Goal: Communication & Community: Answer question/provide support

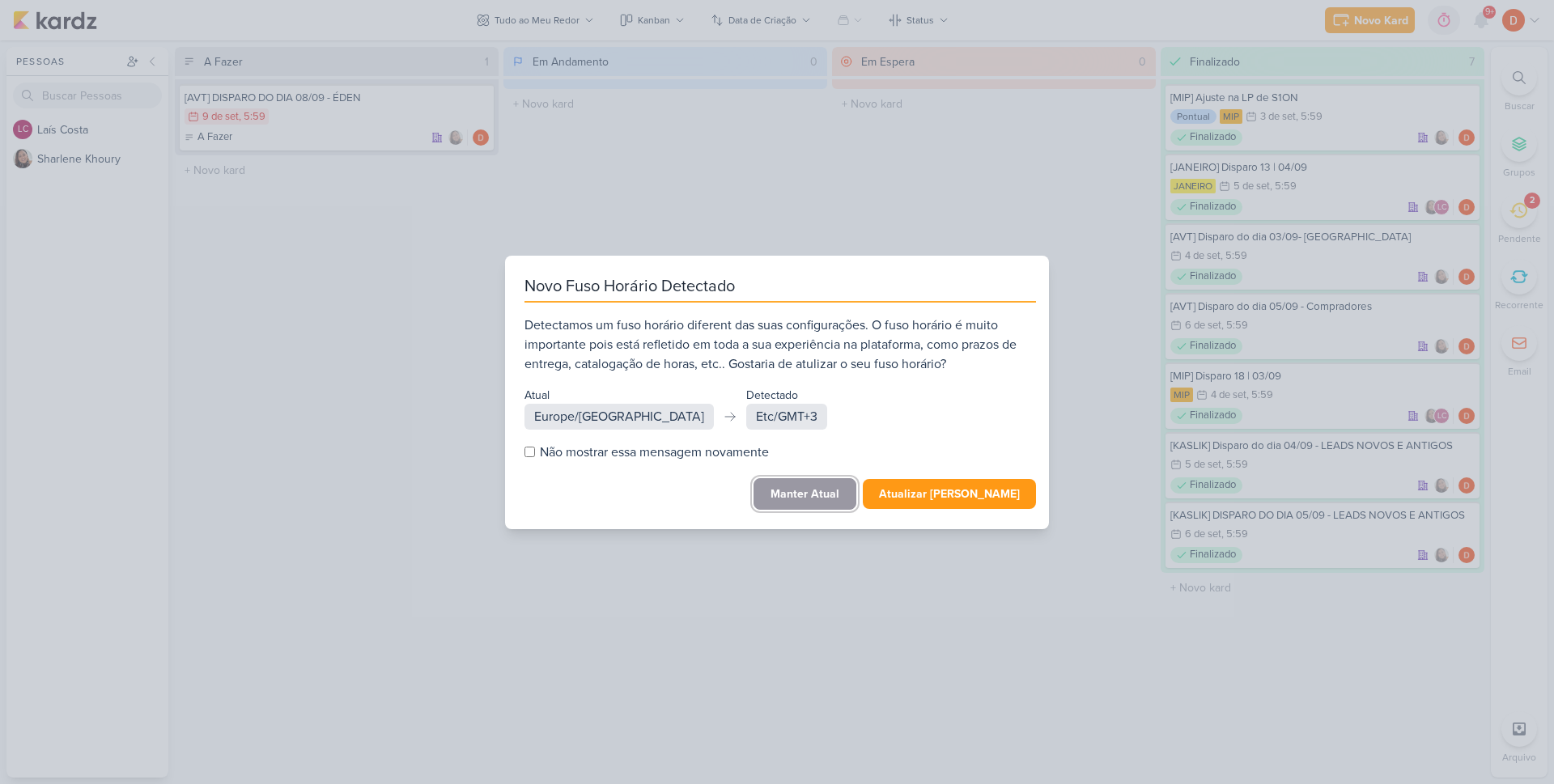
click at [808, 486] on button "Manter Atual" at bounding box center [805, 494] width 103 height 31
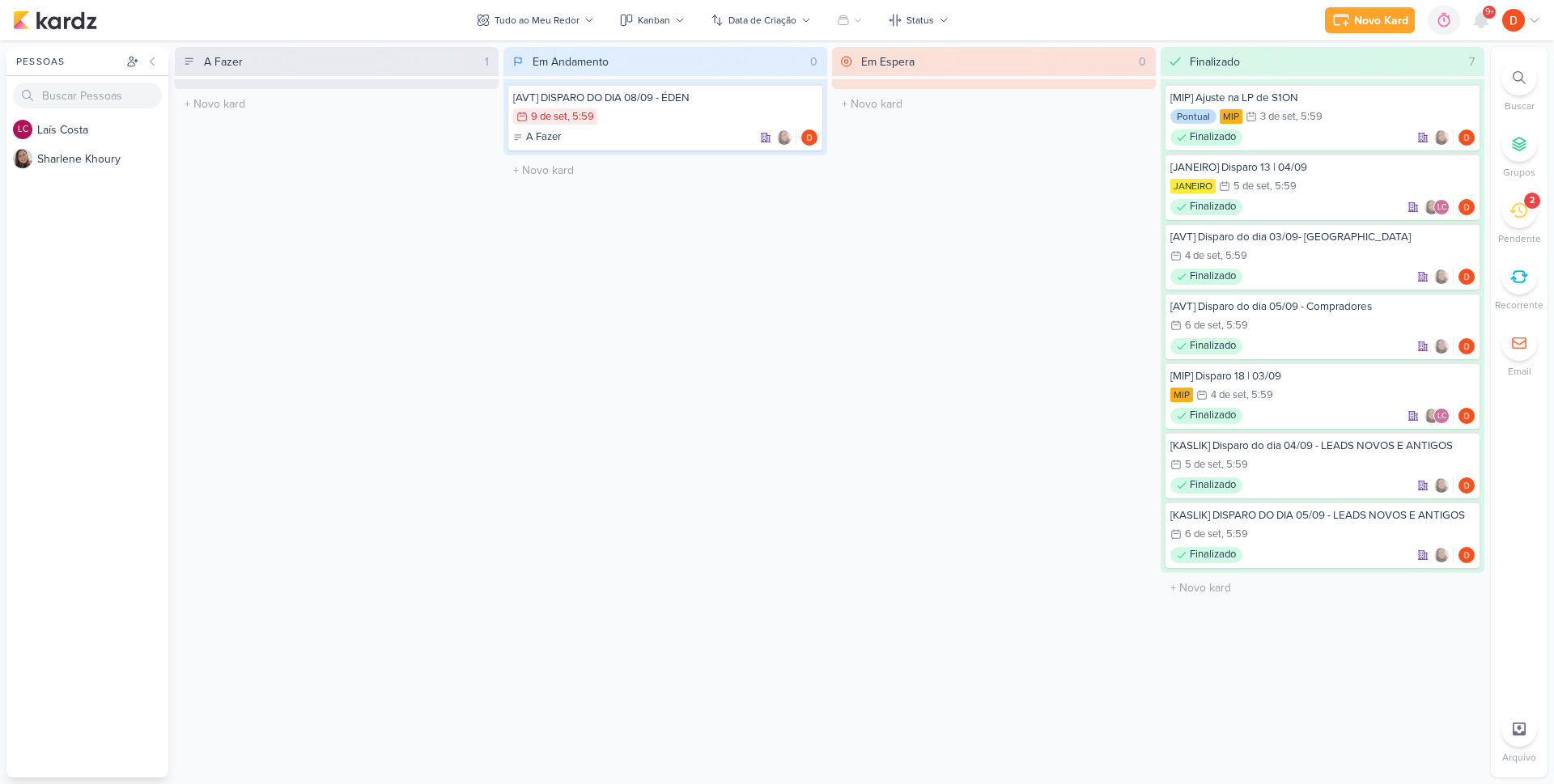
click at [1517, 219] on div "2" at bounding box center [1518, 209] width 35 height 35
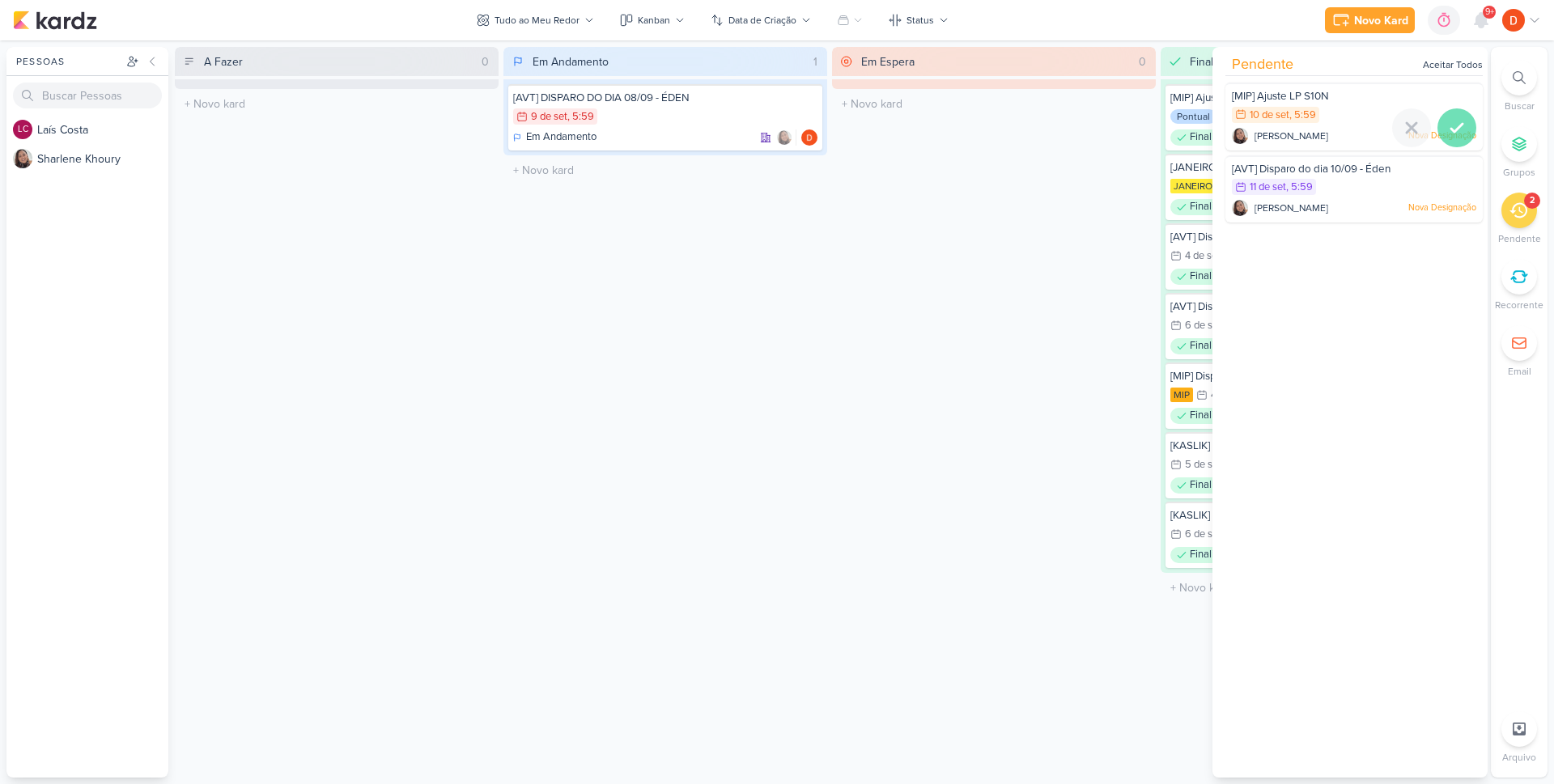
click at [1449, 123] on icon at bounding box center [1456, 127] width 19 height 19
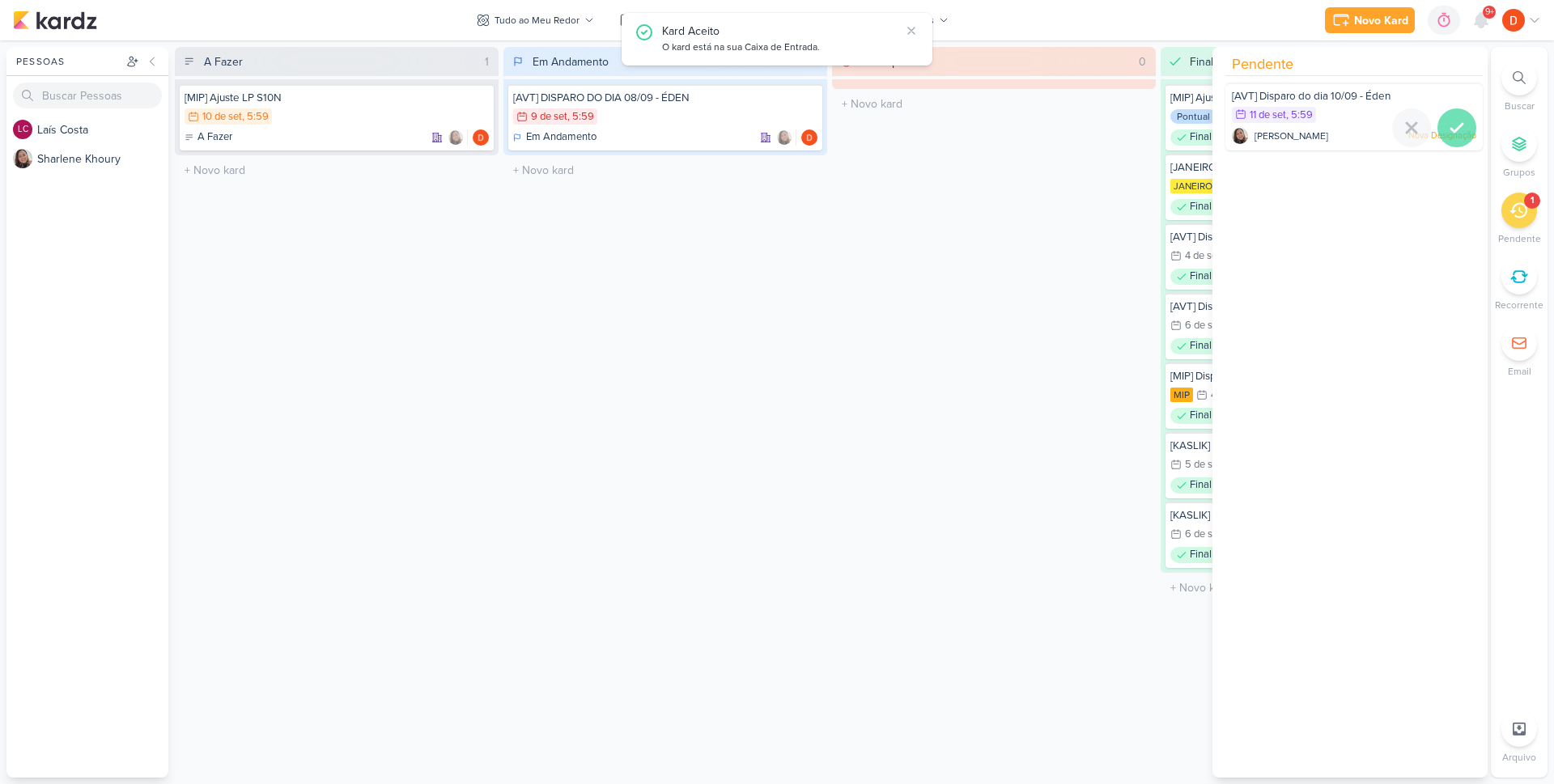
click at [1446, 127] on icon at bounding box center [1456, 127] width 19 height 19
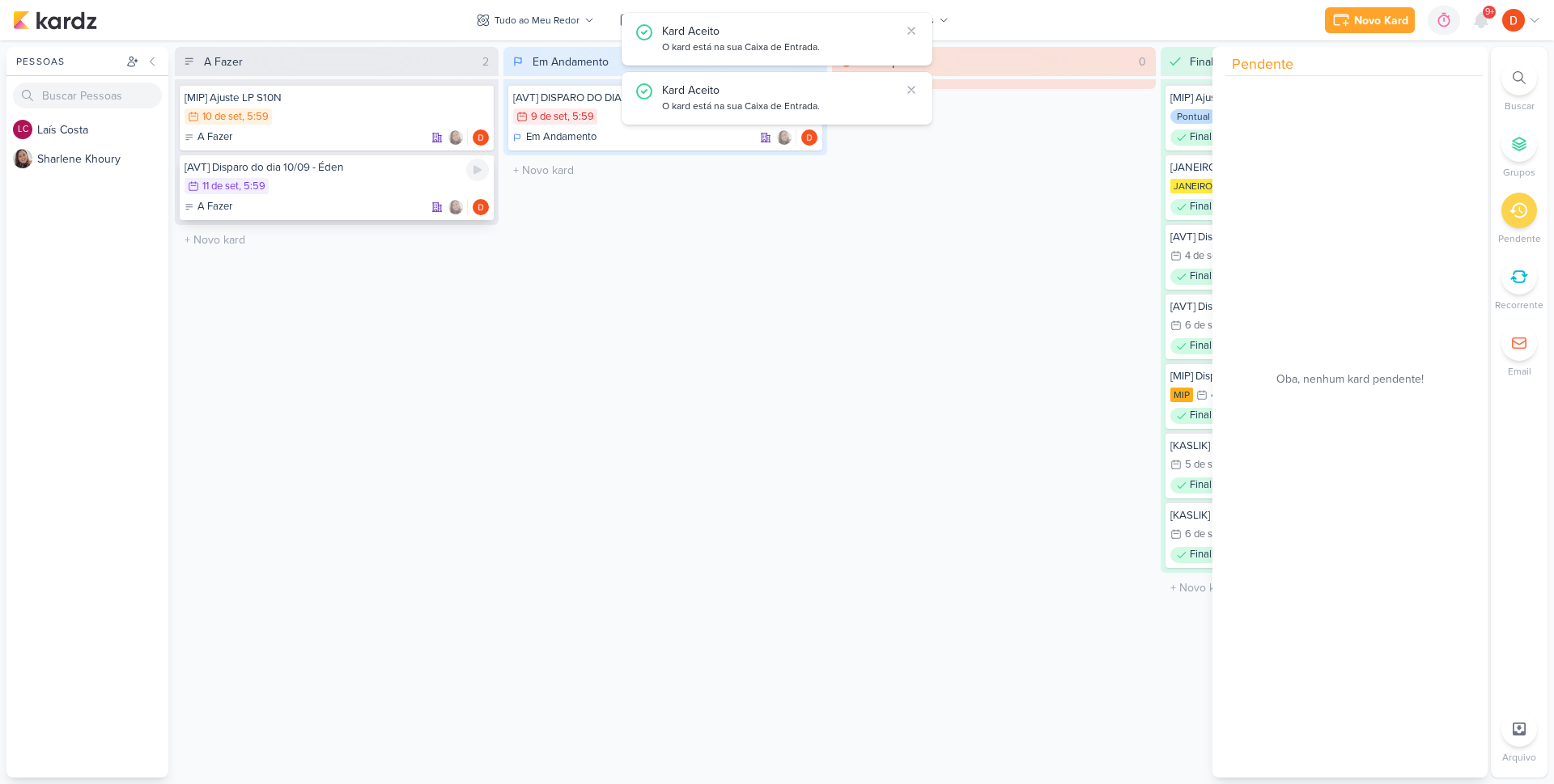
click at [339, 186] on div "11/9 [DATE] 5:59" at bounding box center [337, 186] width 305 height 18
click at [339, 186] on div at bounding box center [777, 392] width 1554 height 784
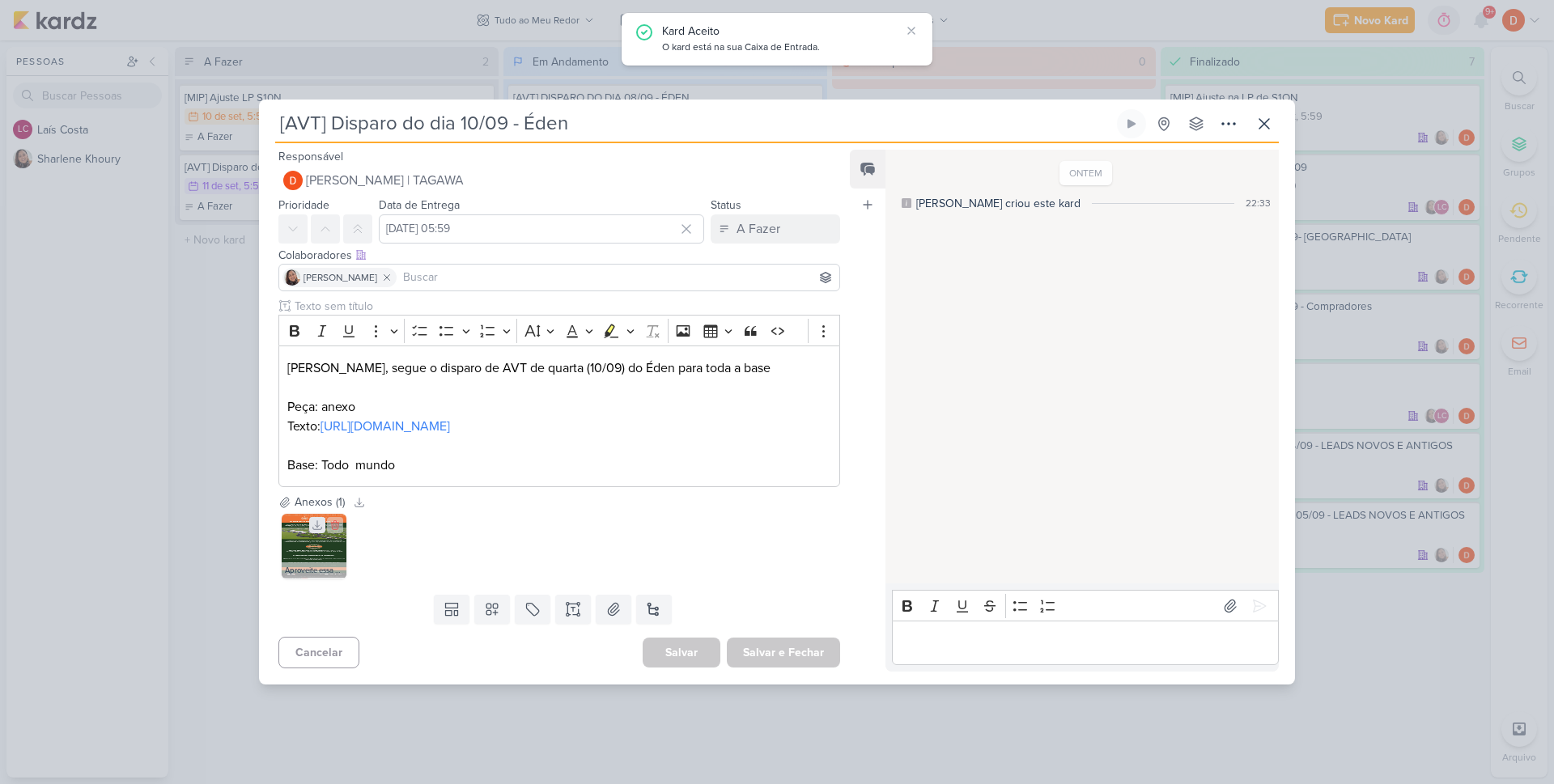
click at [315, 531] on icon at bounding box center [317, 525] width 11 height 11
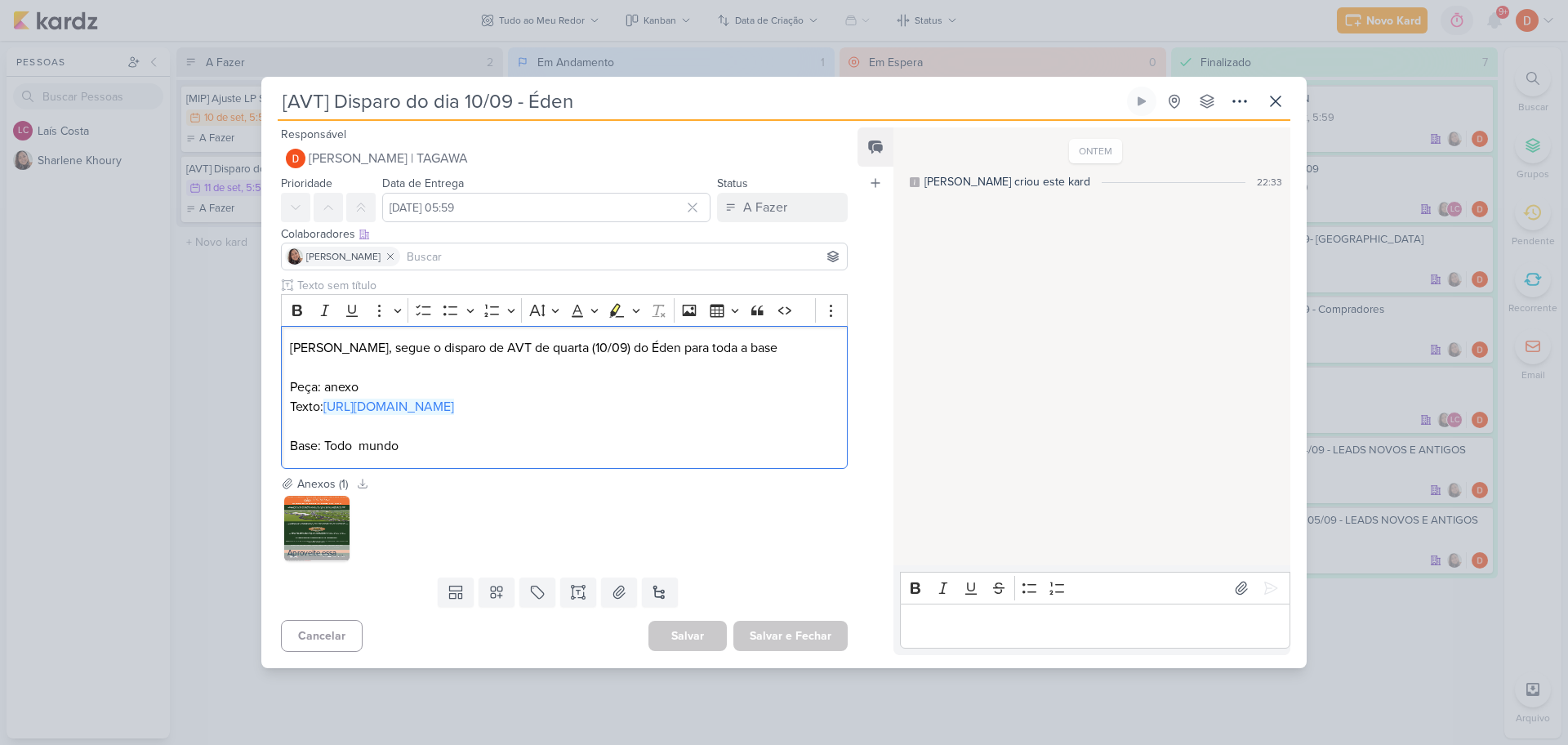
drag, startPoint x: 369, startPoint y: 427, endPoint x: 276, endPoint y: 414, distance: 93.9
click at [276, 414] on div "Clique para deixar o item visível somente à membros da sua organização Rich Tex…" at bounding box center [557, 375] width 592 height 198
copy link "[URL][DOMAIN_NAME]"
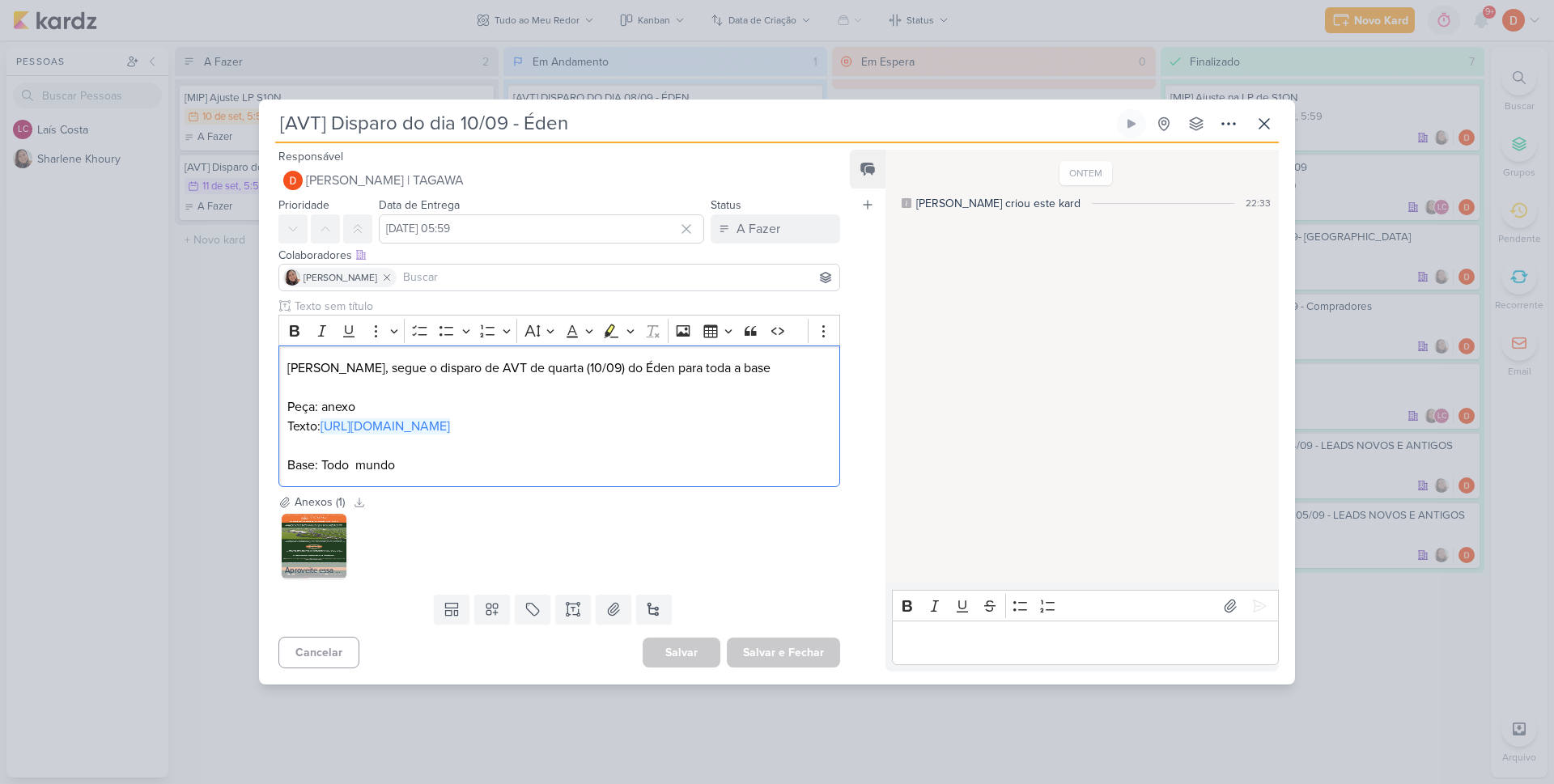
click at [236, 312] on div "[AVT] Disparo do dia 10/09 - Éden Criado por [PERSON_NAME]" at bounding box center [777, 392] width 1554 height 784
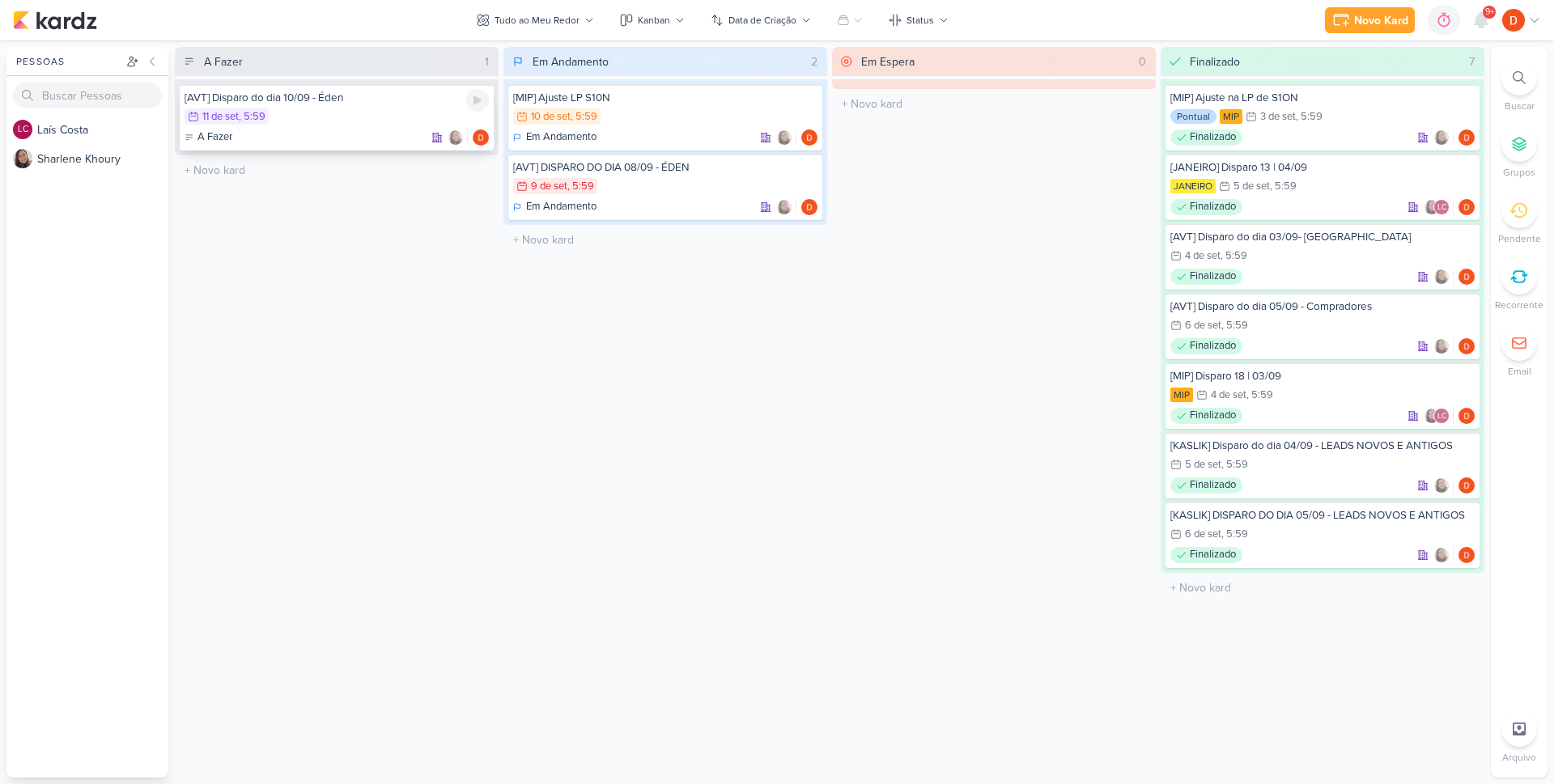
click at [382, 126] on div "11/9 [DATE] 5:59" at bounding box center [337, 117] width 305 height 18
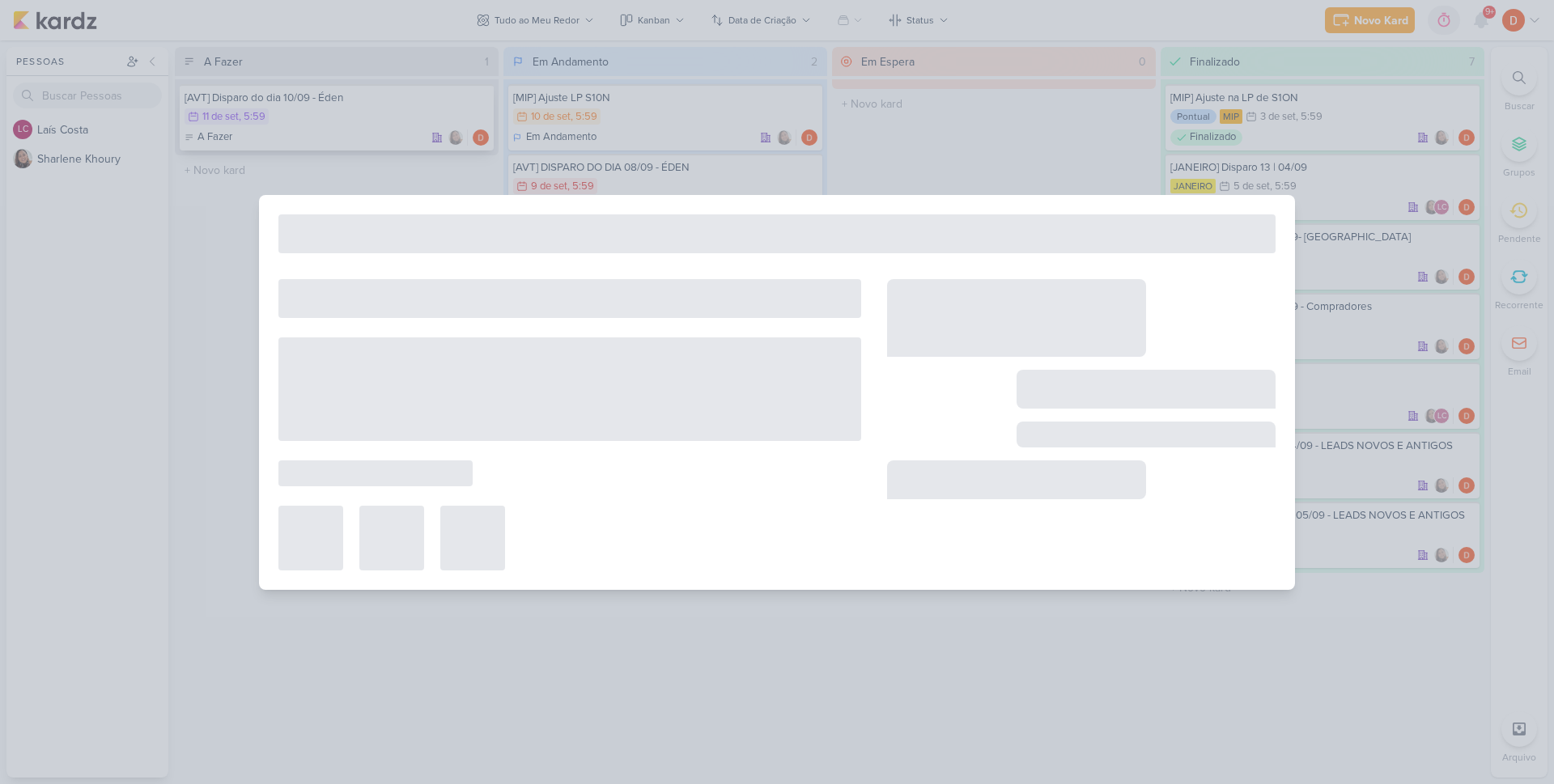
click at [382, 126] on div at bounding box center [777, 392] width 1554 height 784
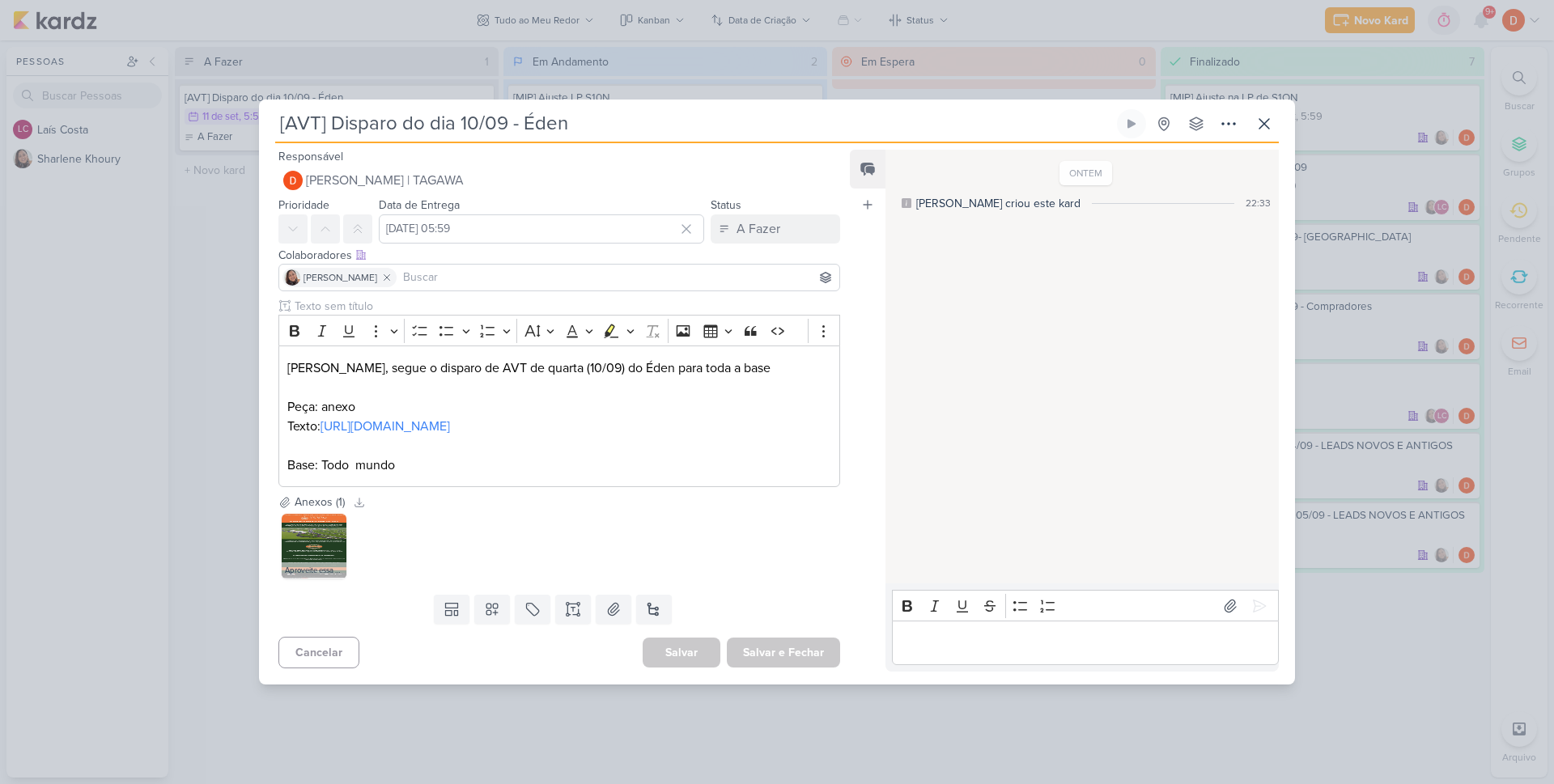
click at [225, 269] on div "[AVT] Disparo do dia 10/09 - Éden Criado por [PERSON_NAME]" at bounding box center [777, 392] width 1554 height 784
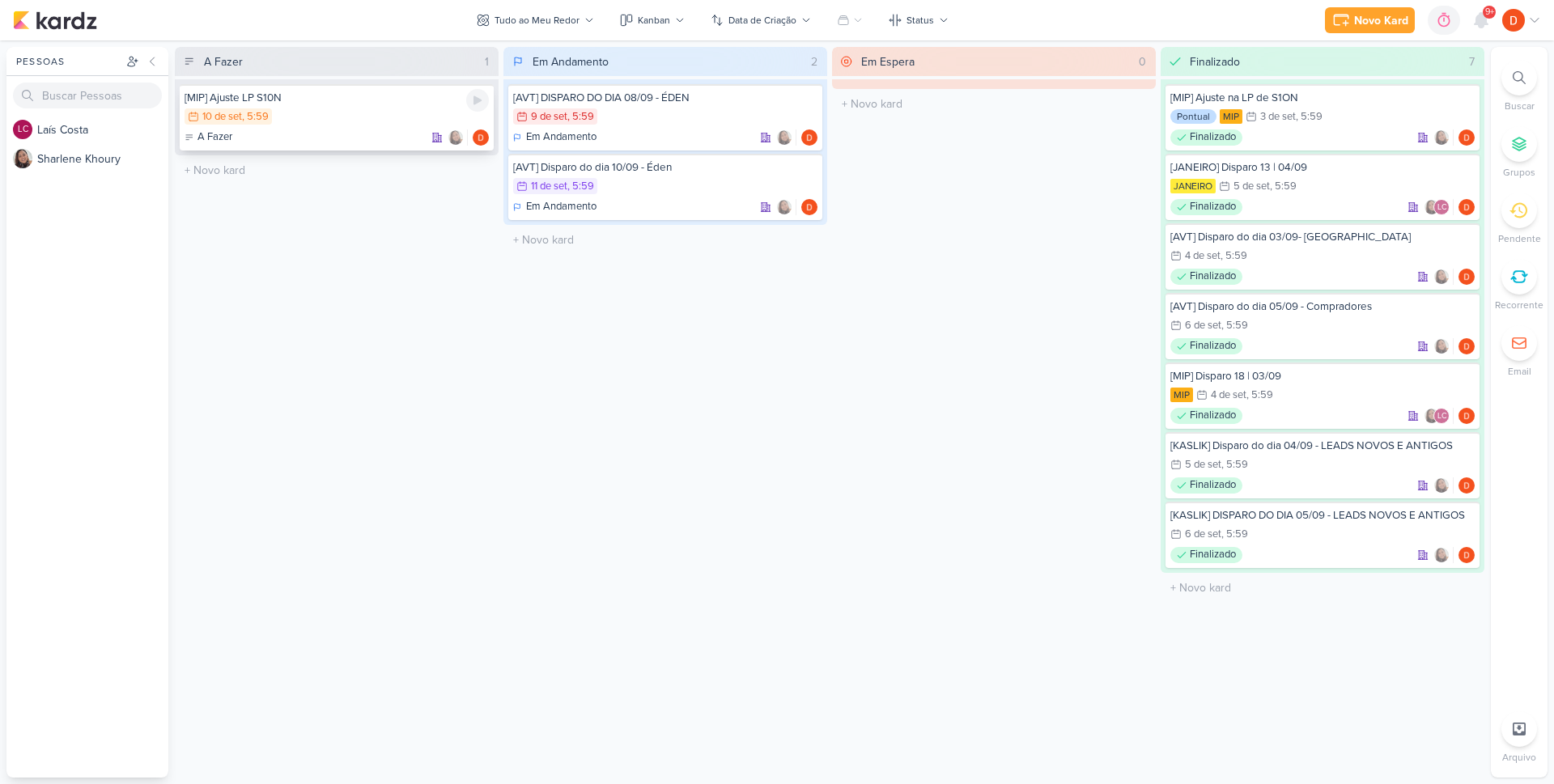
click at [389, 117] on div "10/9 [DATE] 5:59" at bounding box center [337, 117] width 305 height 18
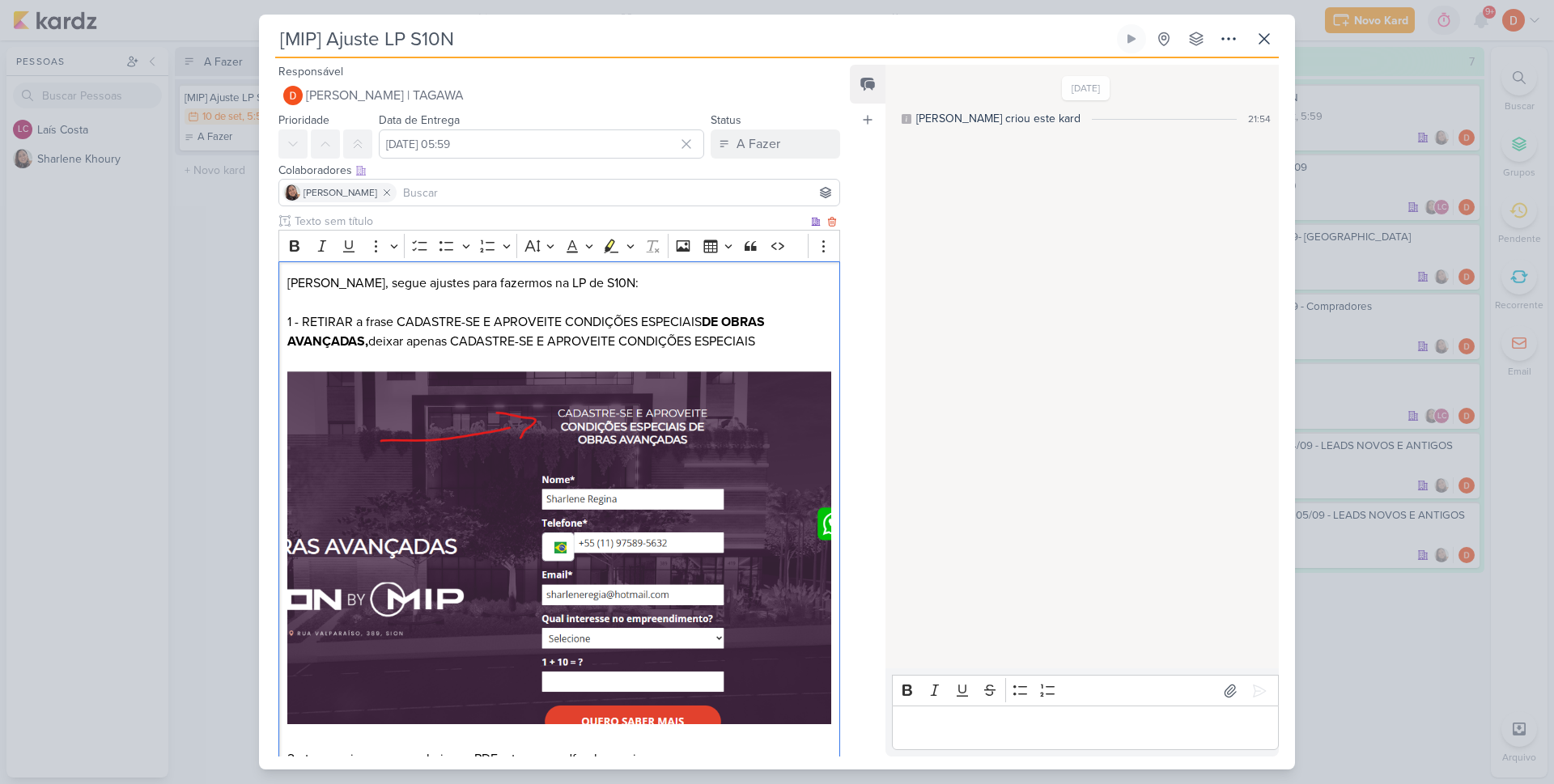
drag, startPoint x: 458, startPoint y: 339, endPoint x: 762, endPoint y: 335, distance: 304.0
click at [762, 335] on p "[PERSON_NAME], segue ajustes para fazermos na LP de S10N: 1 - RETIRAR a frase C…" at bounding box center [559, 501] width 543 height 457
copy p "CADASTRE-SE E APROVEITE CONDIÇÕES ESPECIAIS"
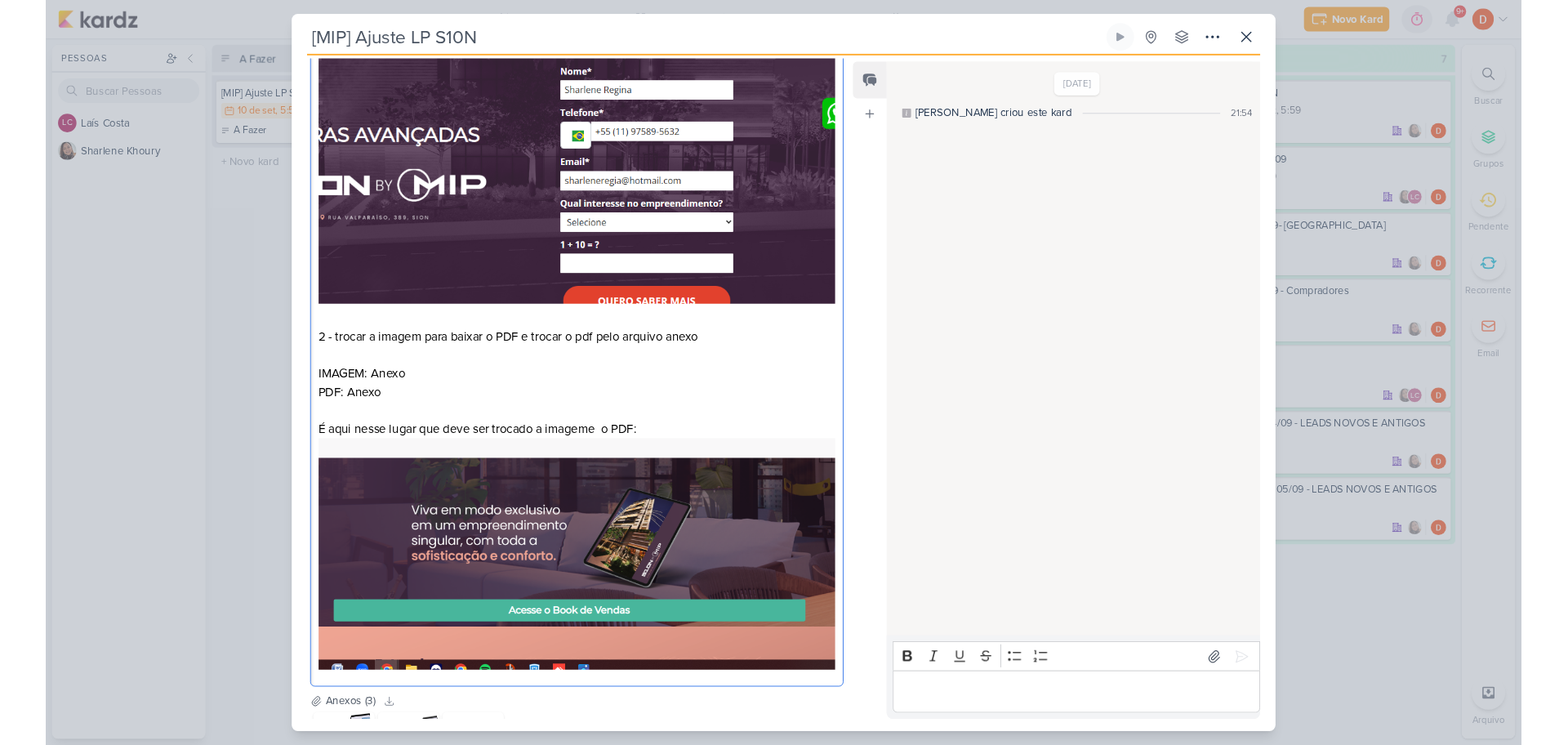
scroll to position [554, 0]
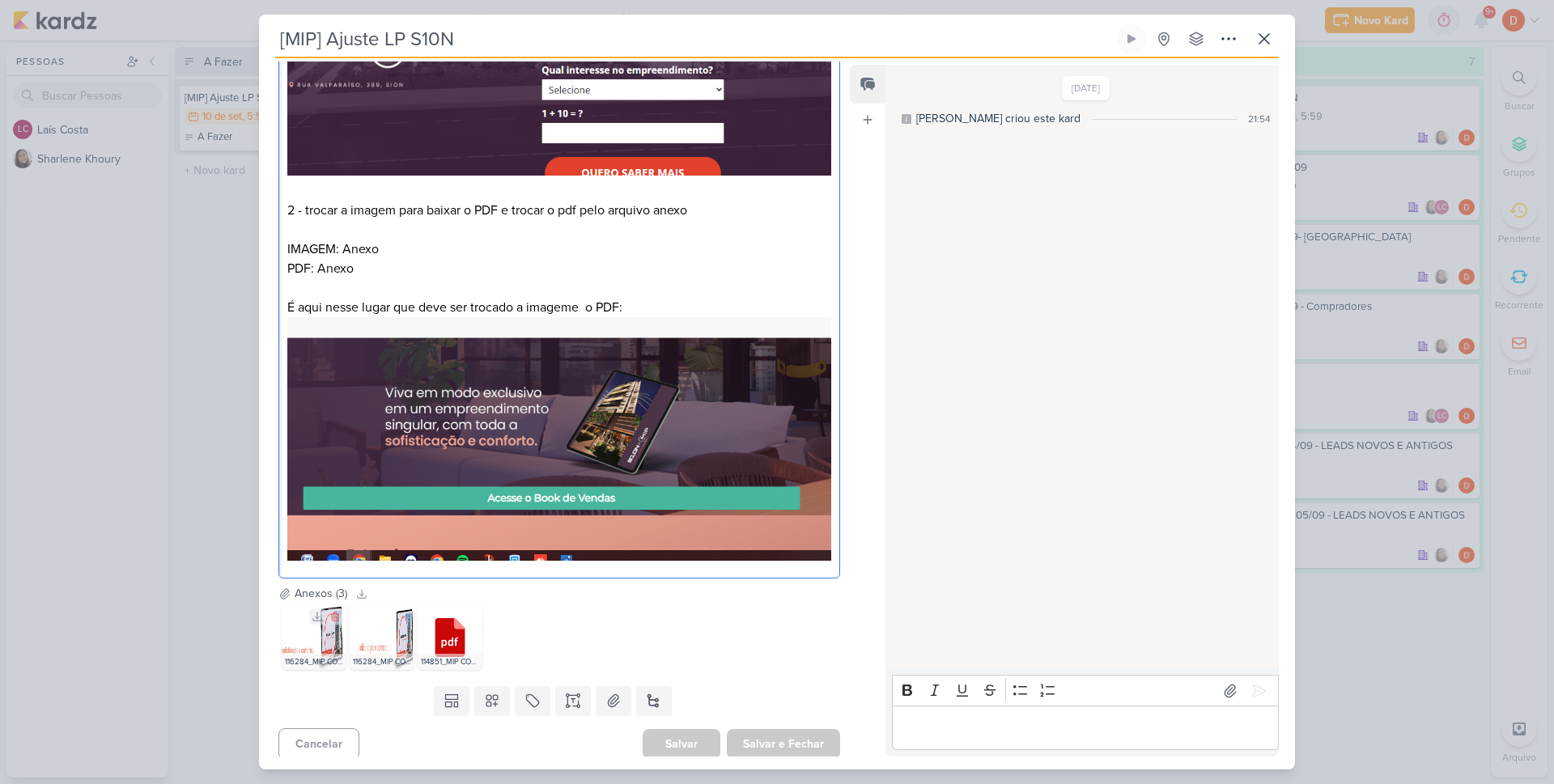
click at [333, 630] on img at bounding box center [314, 637] width 65 height 65
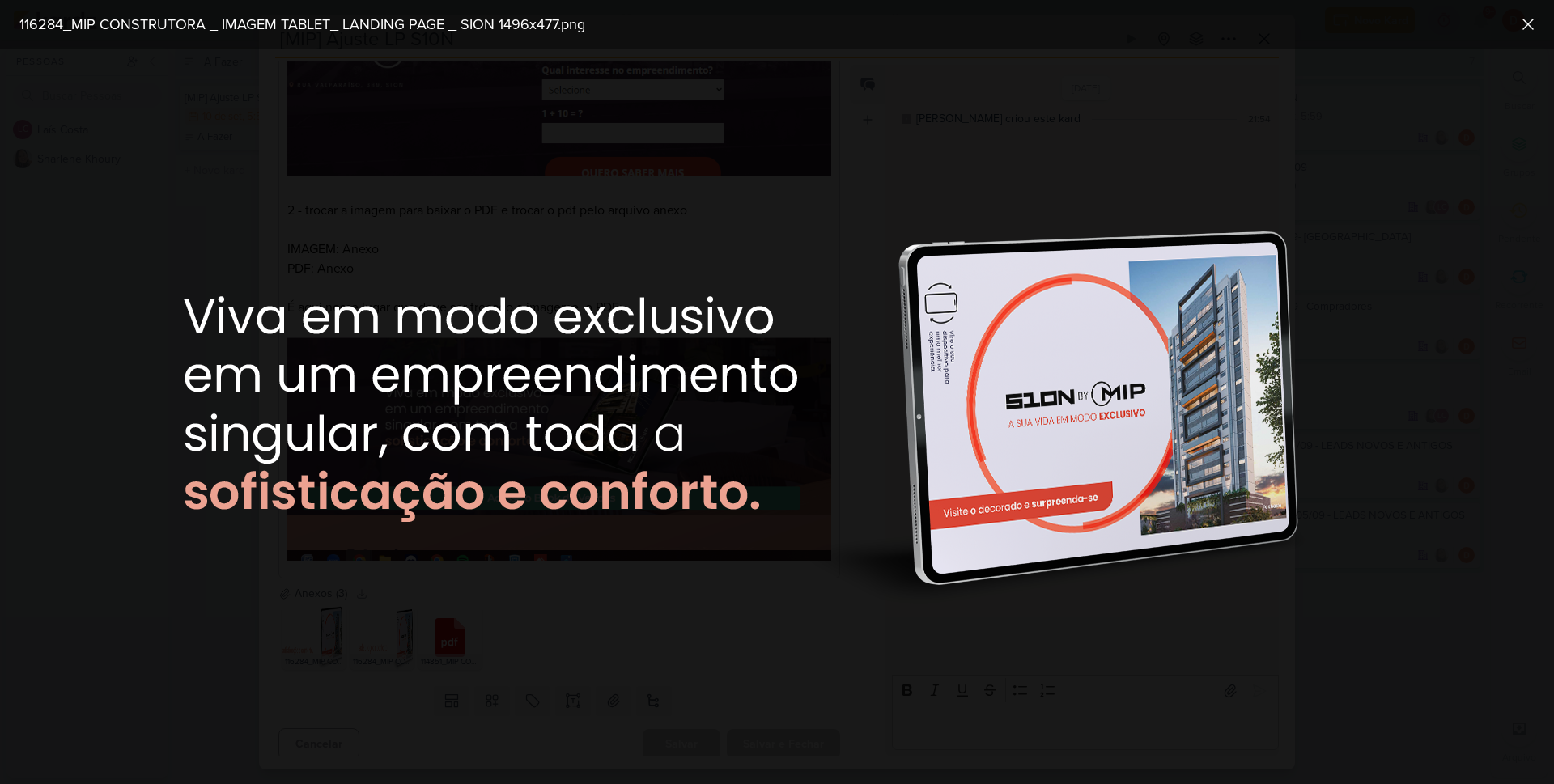
click at [621, 629] on div at bounding box center [777, 416] width 1554 height 735
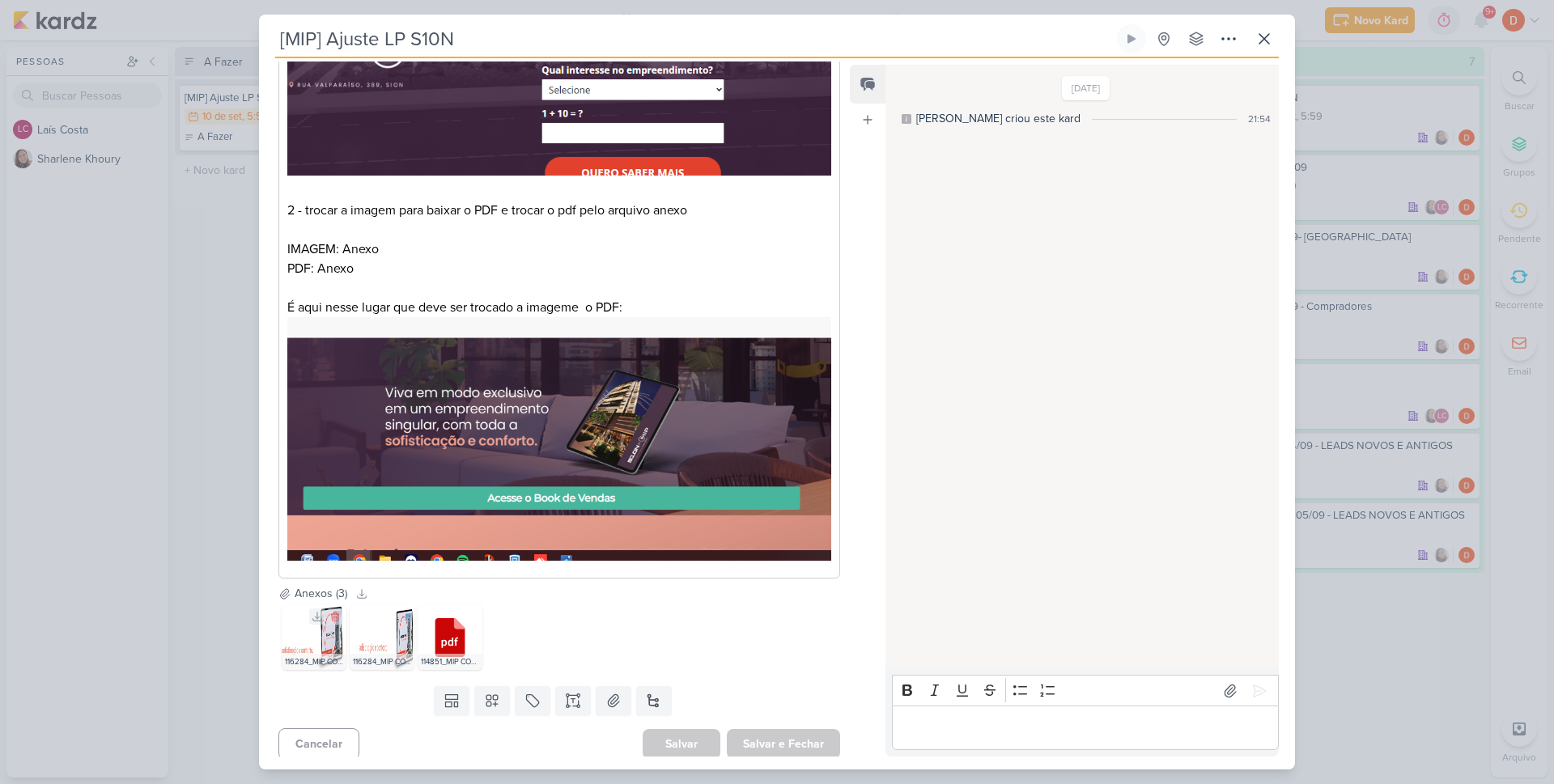
click at [335, 637] on img at bounding box center [314, 637] width 65 height 65
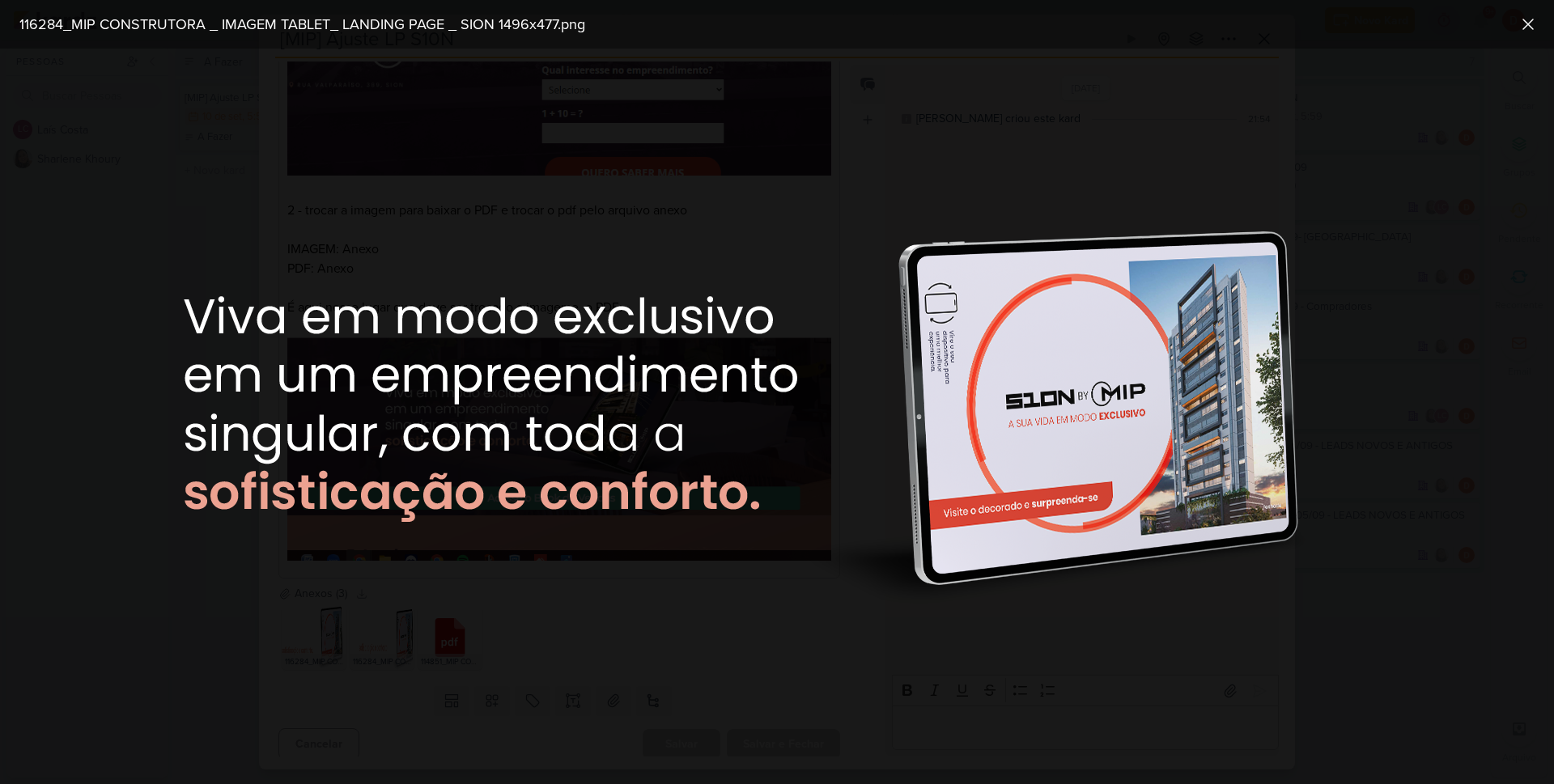
click at [694, 631] on div at bounding box center [777, 416] width 1554 height 735
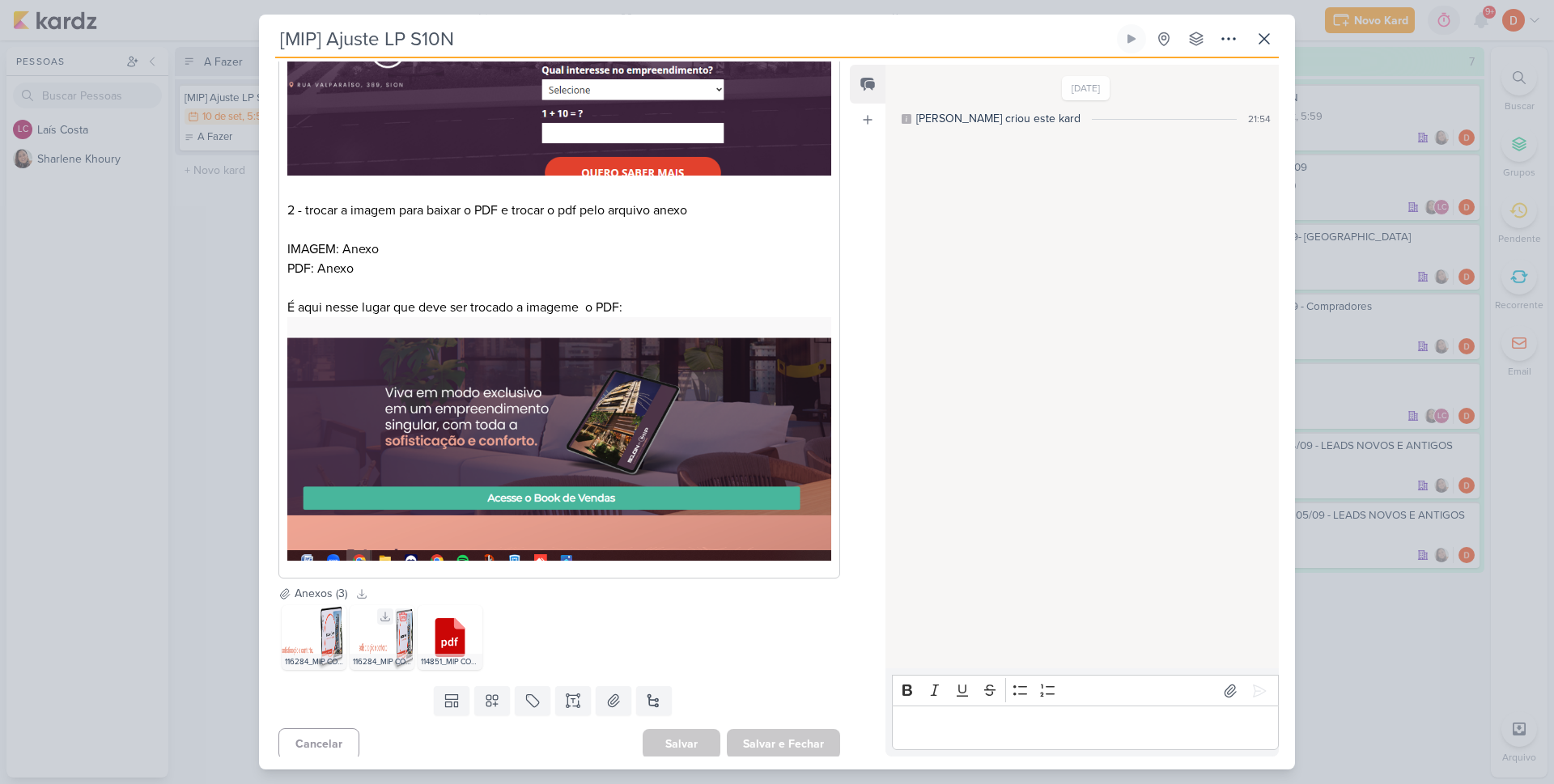
click at [397, 636] on img at bounding box center [382, 637] width 65 height 65
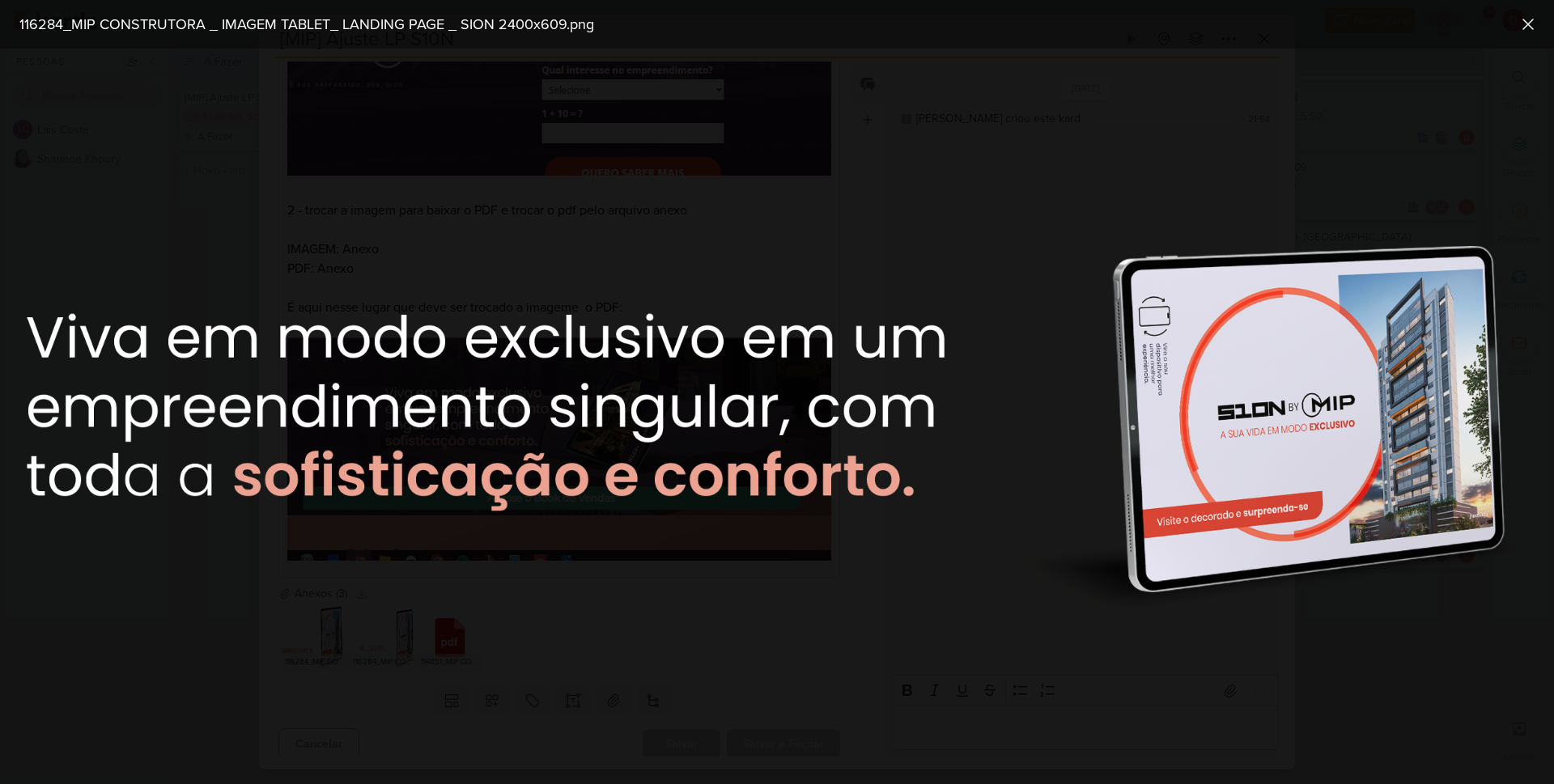
click at [712, 632] on div at bounding box center [777, 416] width 1554 height 735
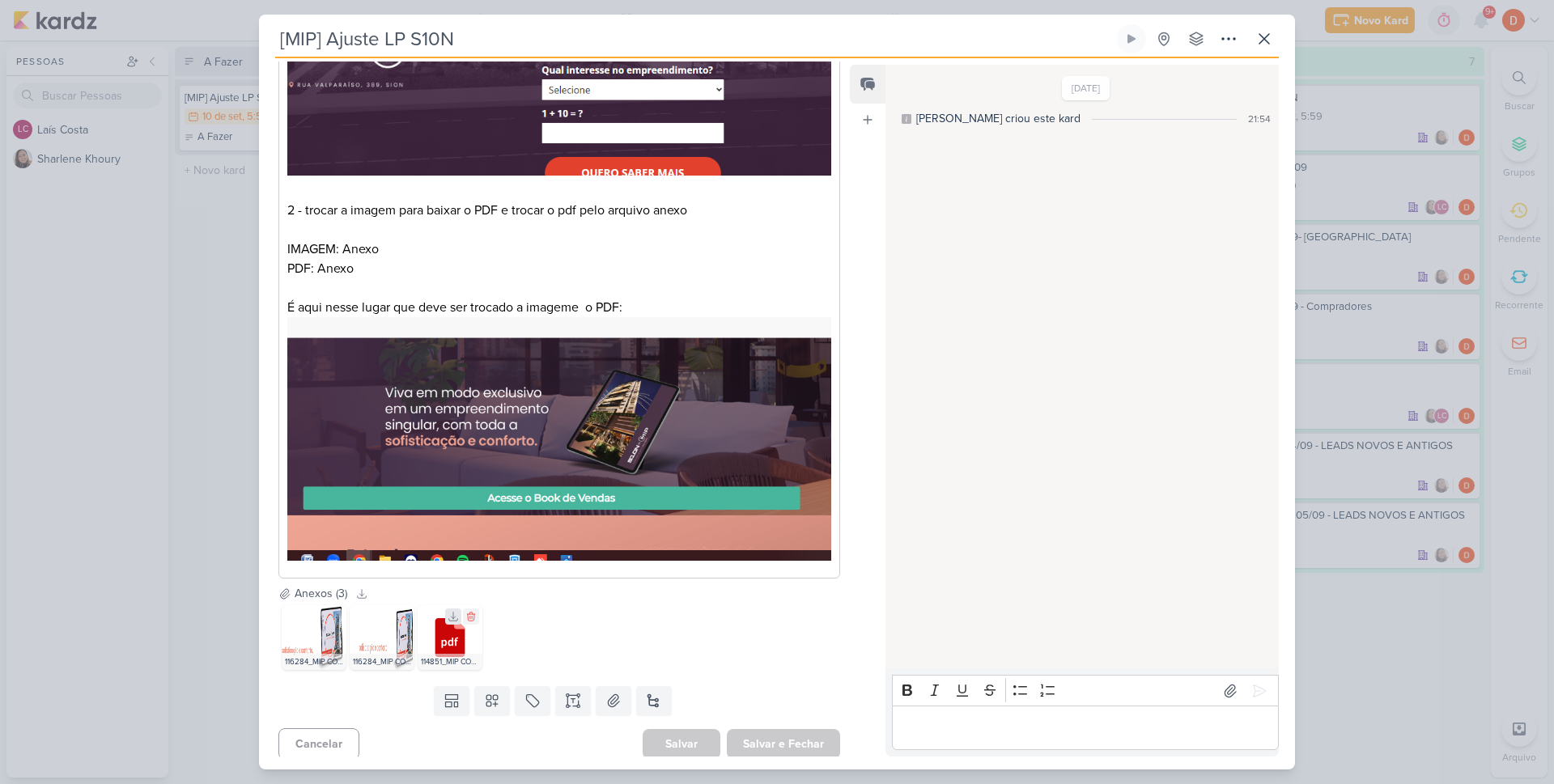
click at [452, 613] on icon at bounding box center [453, 617] width 9 height 9
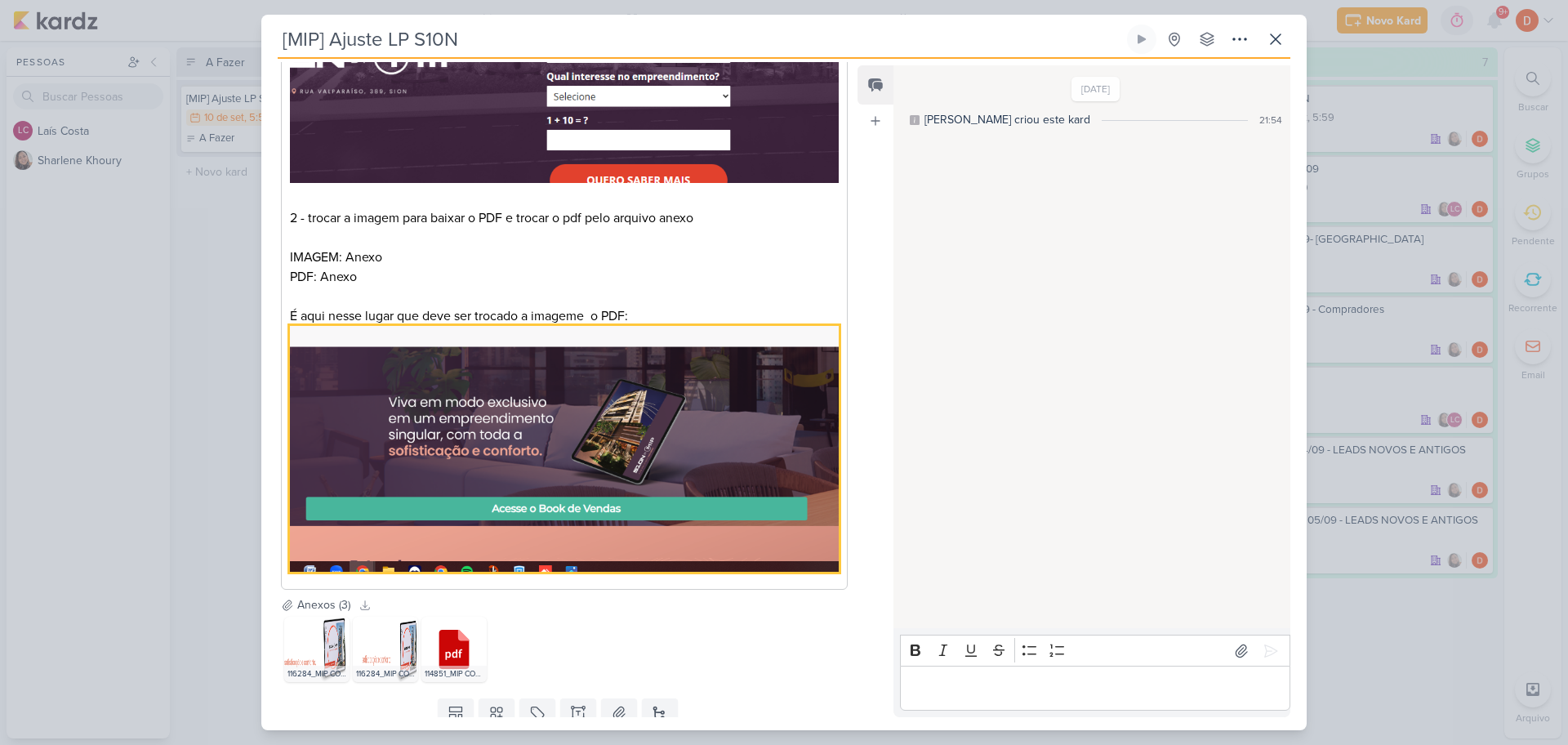
scroll to position [518, 0]
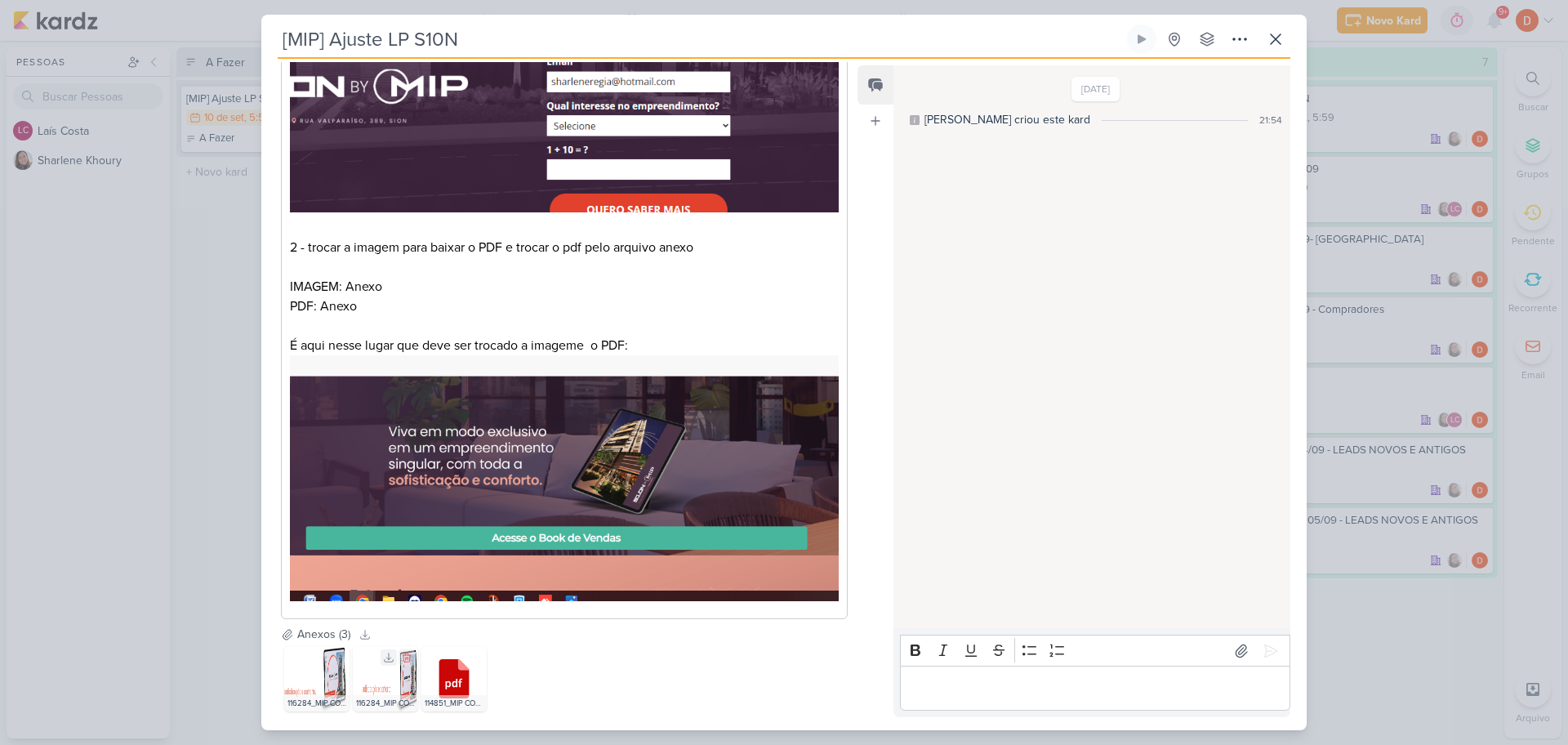
click at [401, 663] on img at bounding box center [385, 679] width 65 height 65
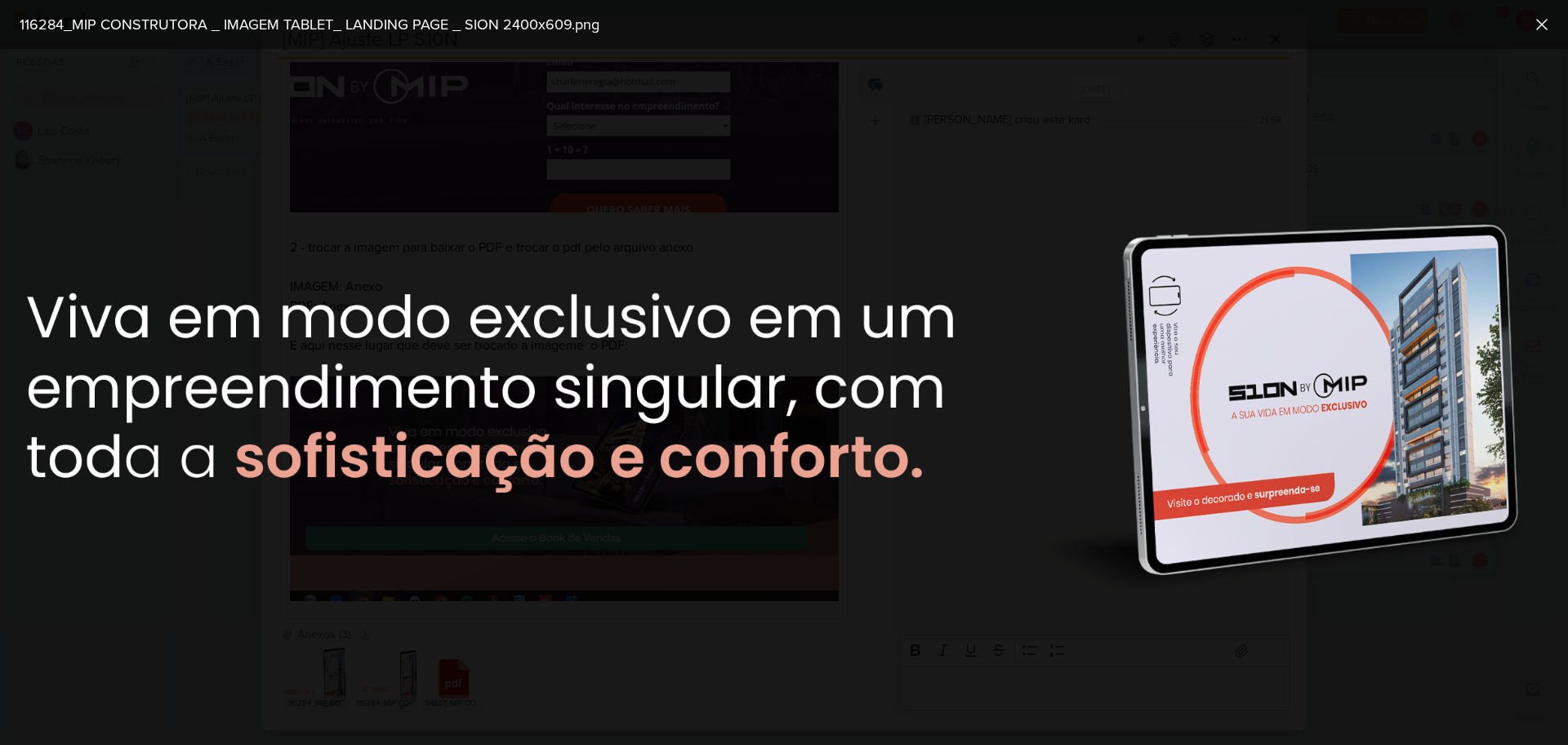
click at [560, 632] on div at bounding box center [784, 397] width 1568 height 696
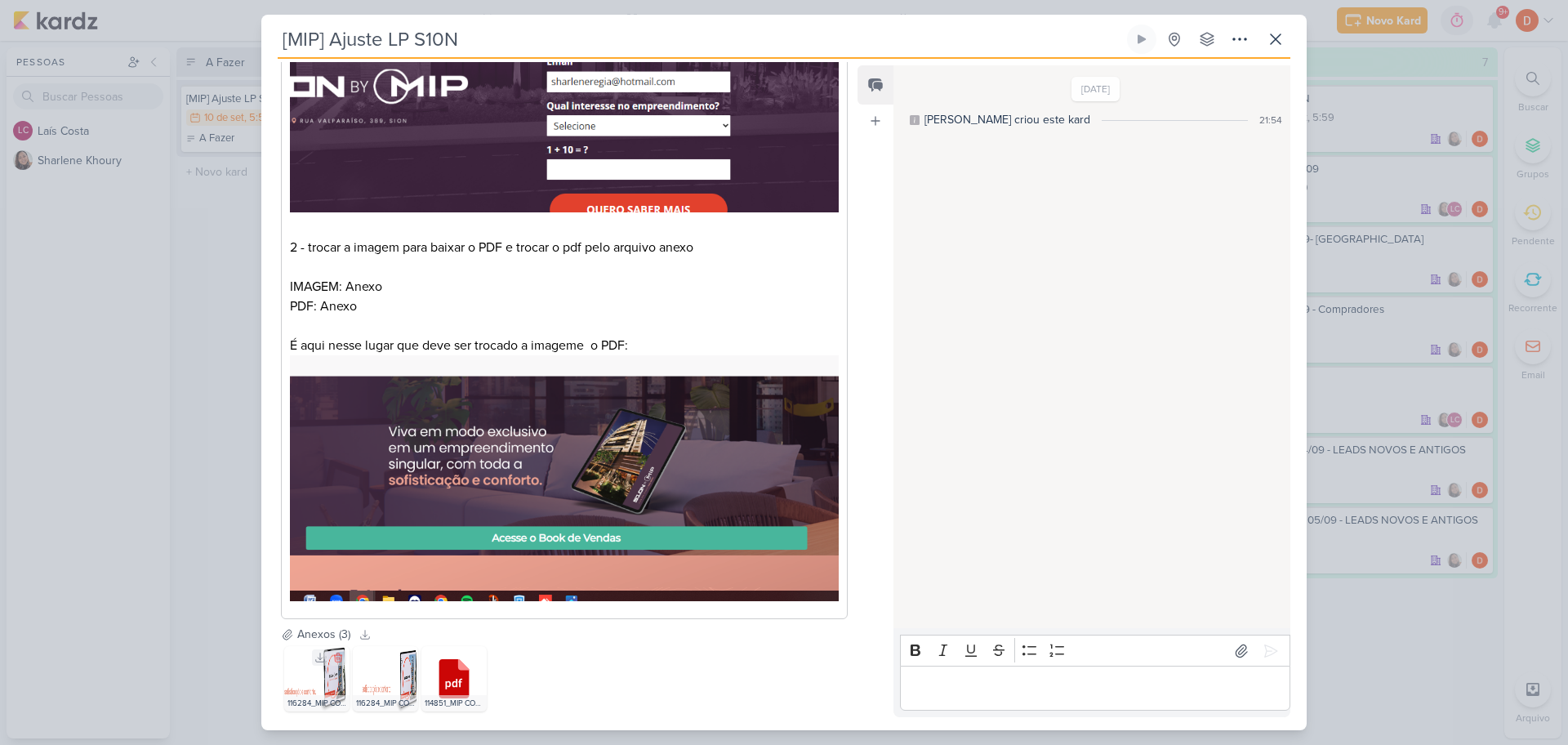
click at [327, 668] on img at bounding box center [317, 679] width 65 height 65
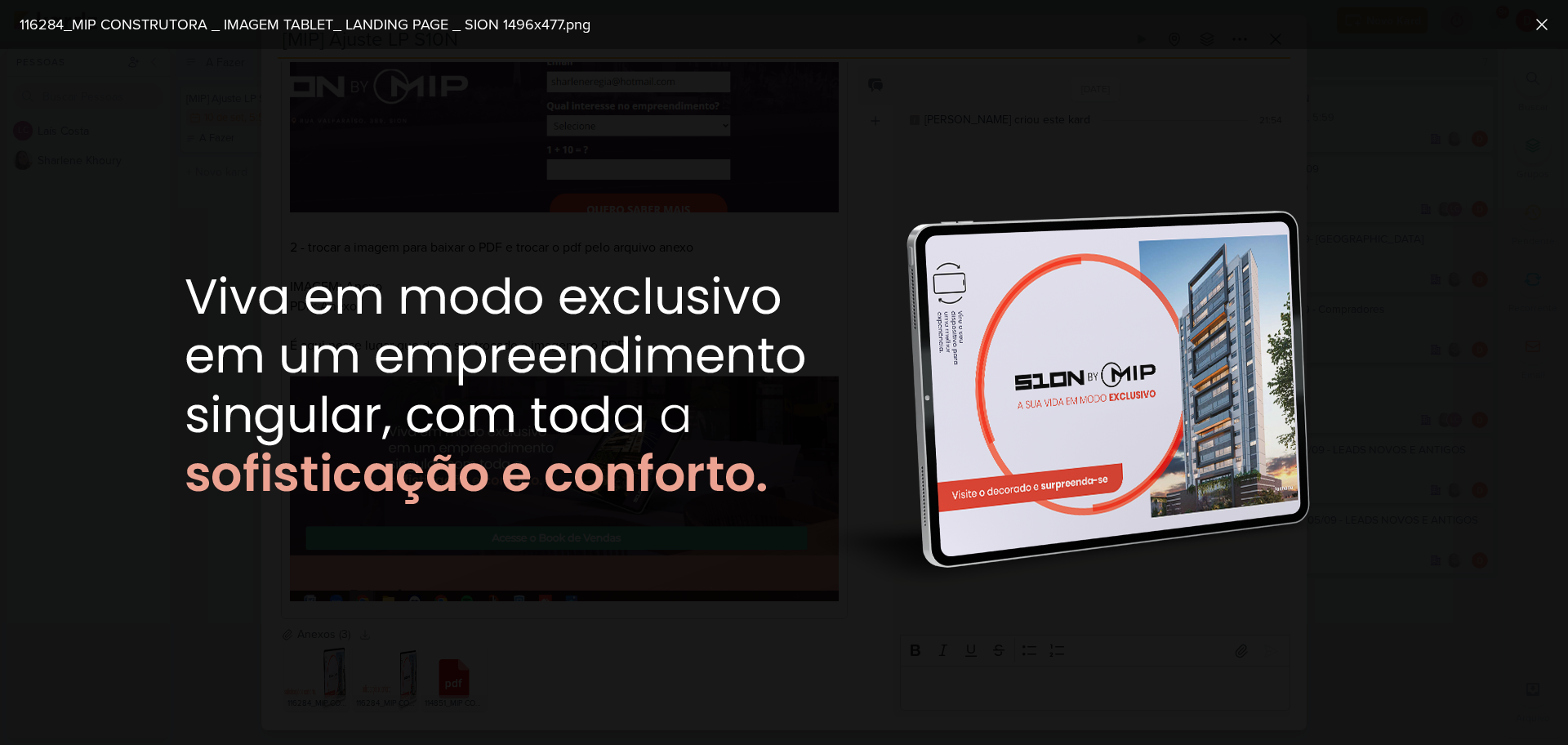
click at [591, 637] on div at bounding box center [784, 397] width 1568 height 696
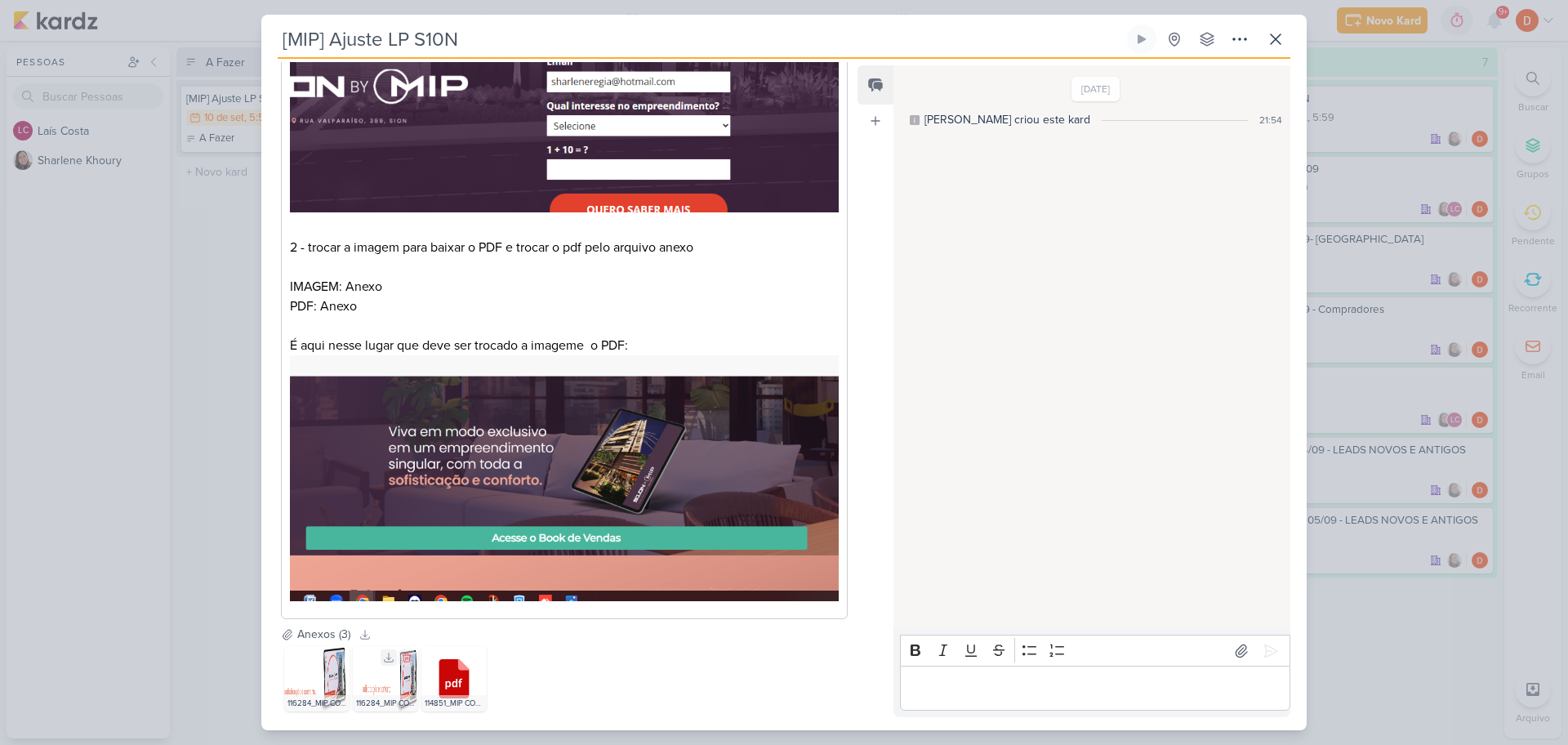
click at [409, 669] on img at bounding box center [385, 679] width 65 height 65
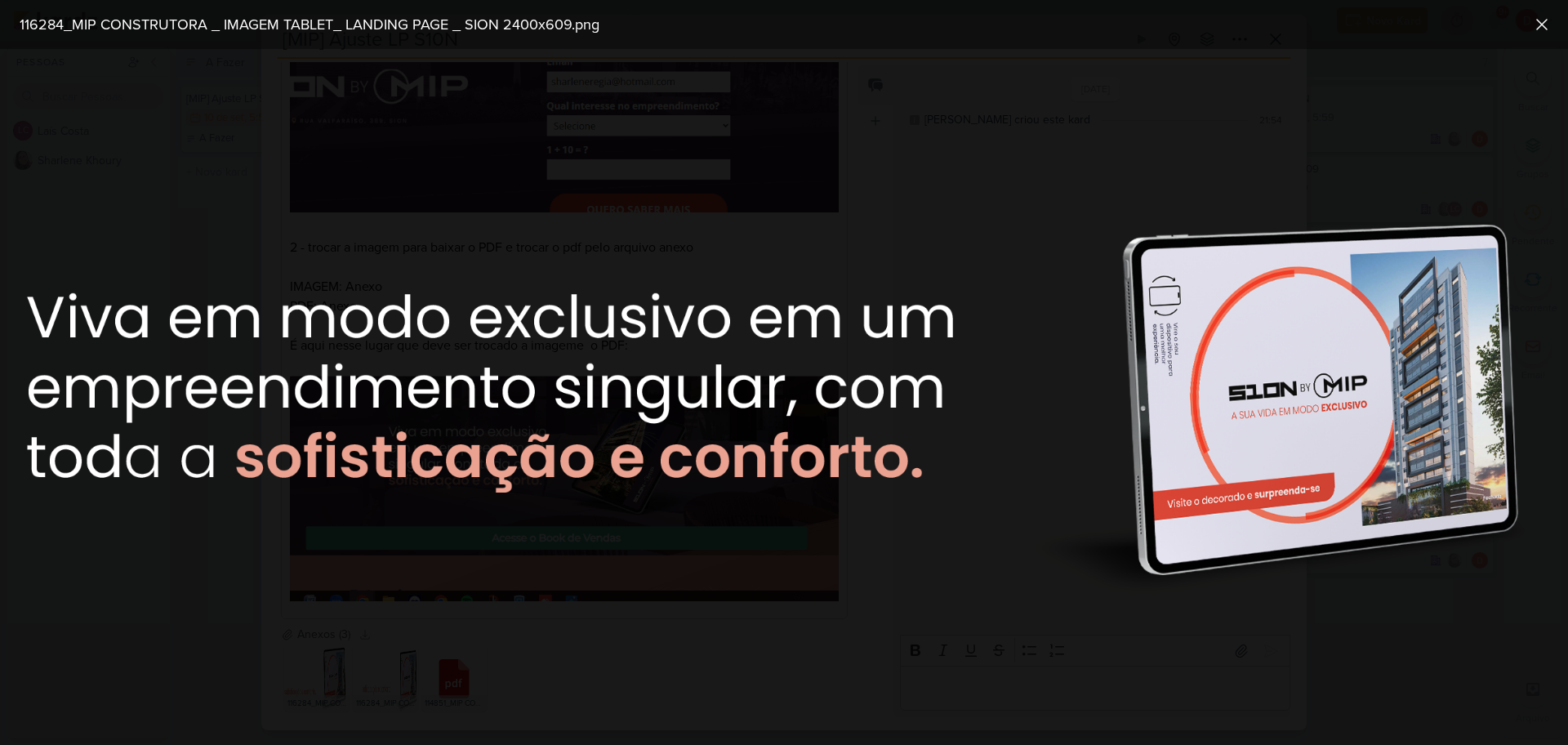
click at [681, 638] on div at bounding box center [784, 397] width 1568 height 696
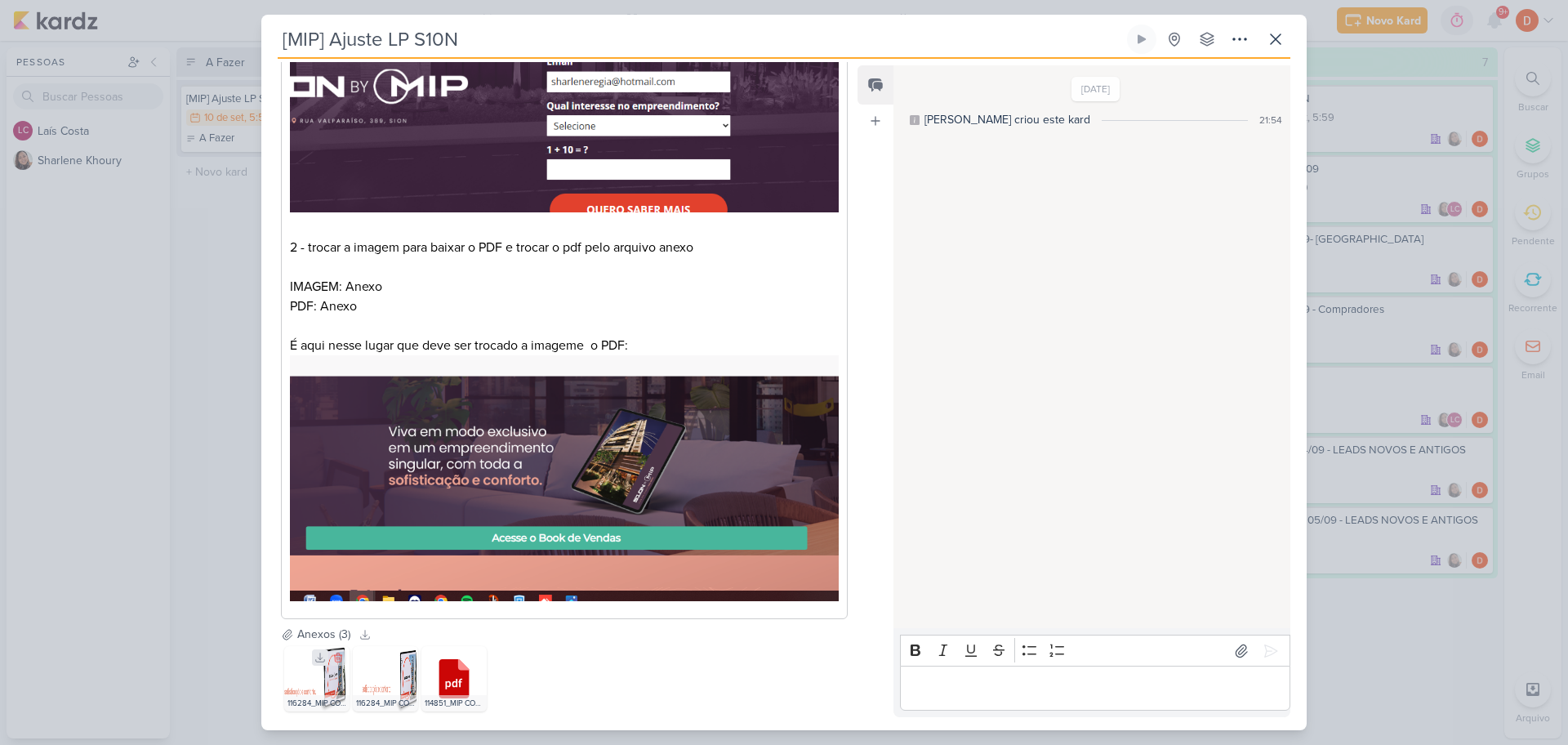
click at [316, 653] on icon at bounding box center [320, 657] width 9 height 9
click at [458, 652] on icon at bounding box center [457, 658] width 12 height 12
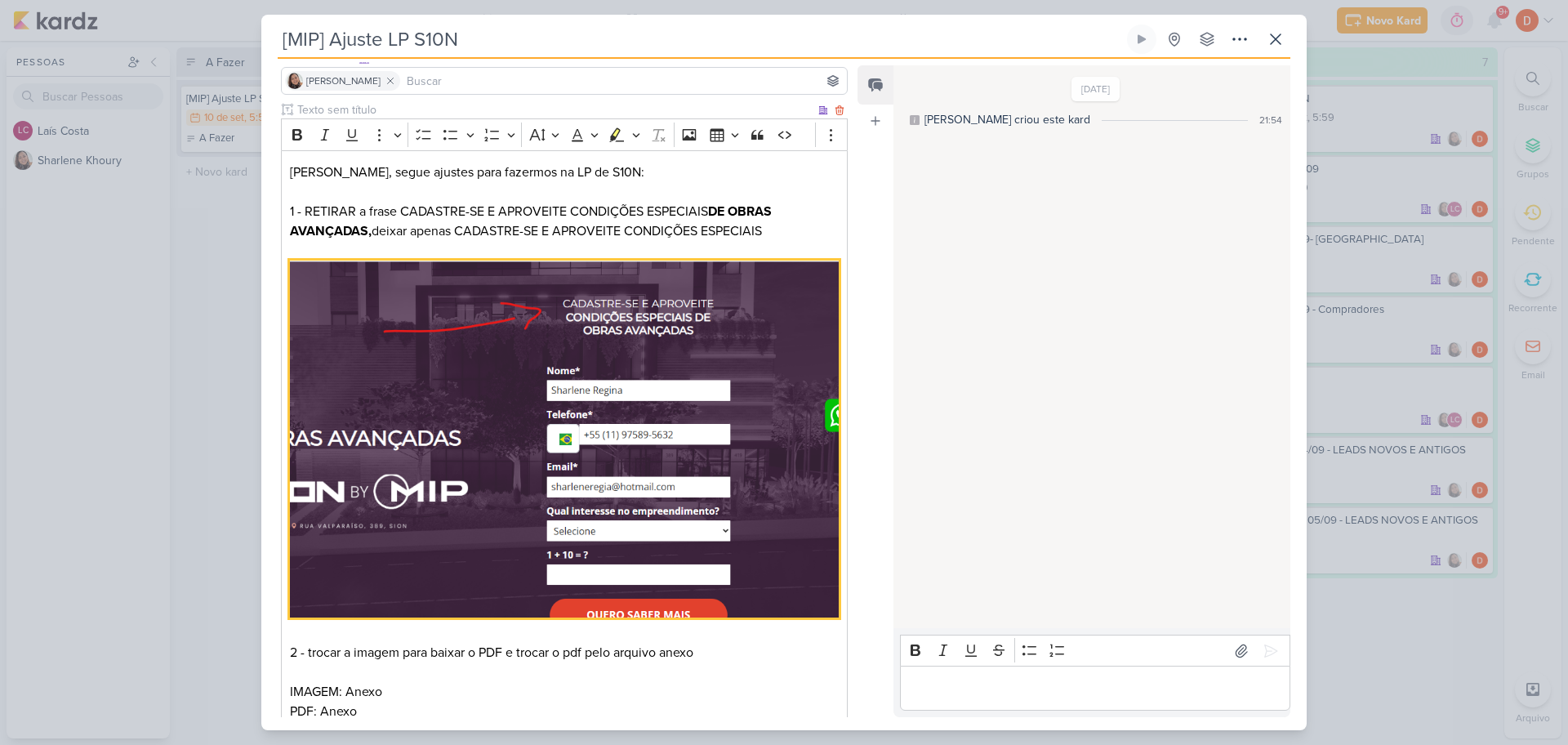
scroll to position [110, 0]
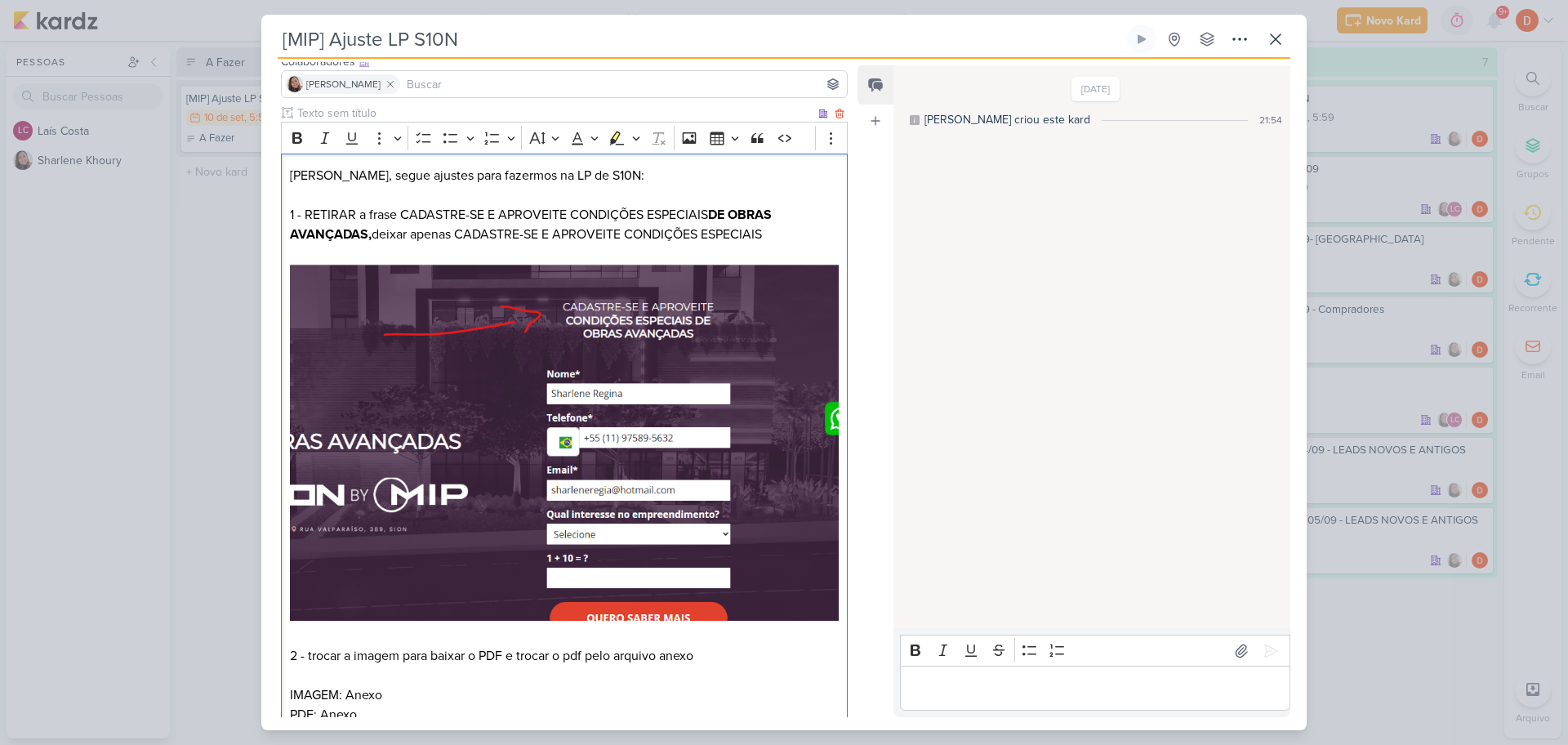
drag, startPoint x: 461, startPoint y: 232, endPoint x: 796, endPoint y: 231, distance: 335.0
click at [796, 231] on p "[PERSON_NAME], segue ajustes para fazermos na LP de S10N: 1 - RETIRAR a frase C…" at bounding box center [564, 397] width 548 height 461
copy p "CADASTRE-SE E APROVEITE CONDIÇÕES ESPECIAIS"
click at [213, 309] on div "[MIP] Ajuste LP S10N Criado por [PERSON_NAME]" at bounding box center [784, 372] width 1568 height 745
